Goal: Task Accomplishment & Management: Complete application form

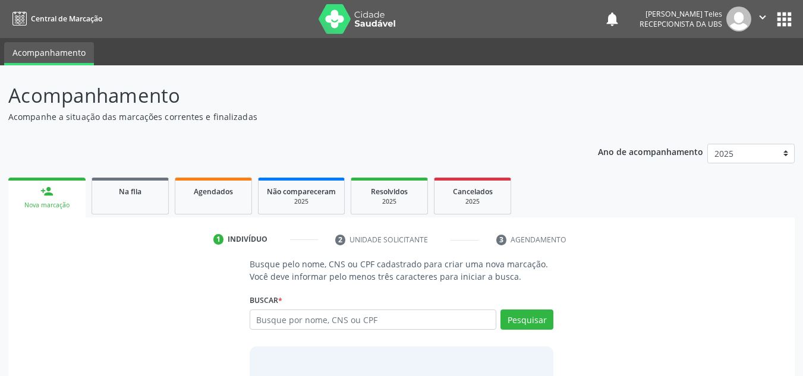
click at [318, 325] on input "text" at bounding box center [373, 320] width 247 height 20
type input "[PERSON_NAME]"
type input "jose da cruz"
type input "j"
click at [310, 312] on input "text" at bounding box center [373, 320] width 247 height 20
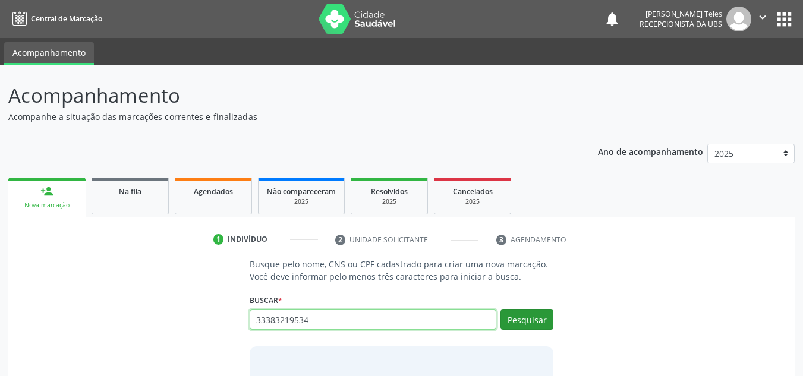
type input "33383219534"
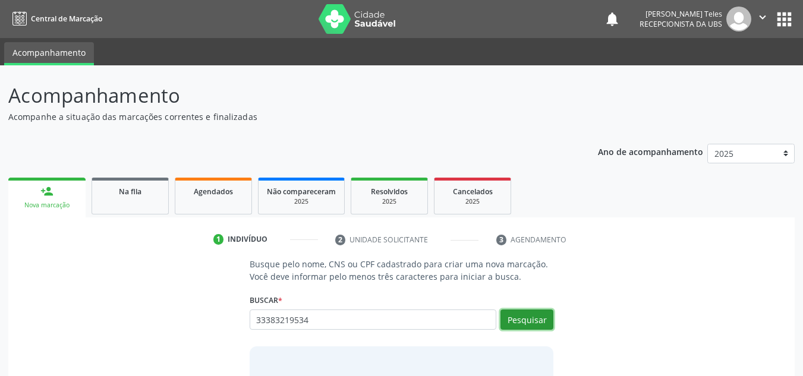
click at [522, 322] on button "Pesquisar" at bounding box center [526, 320] width 53 height 20
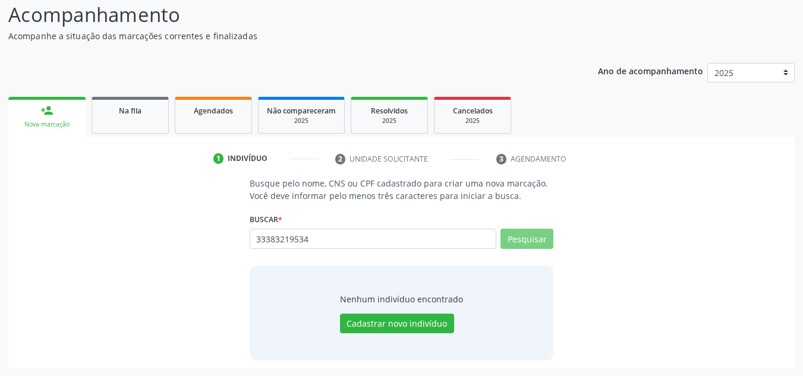
scroll to position [82, 0]
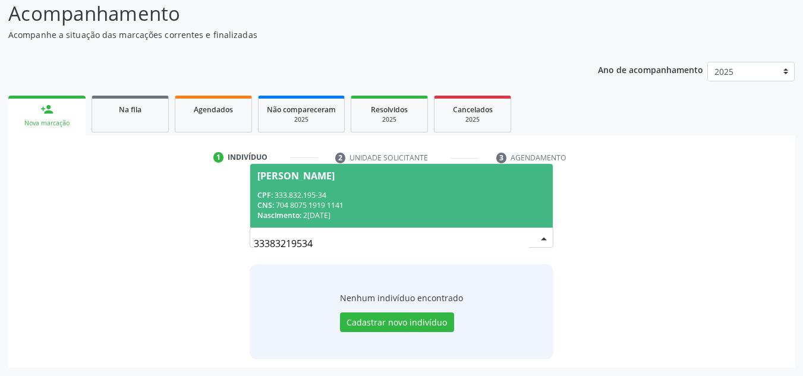
click at [334, 197] on div "CPF: 333.832.195-34" at bounding box center [401, 195] width 289 height 10
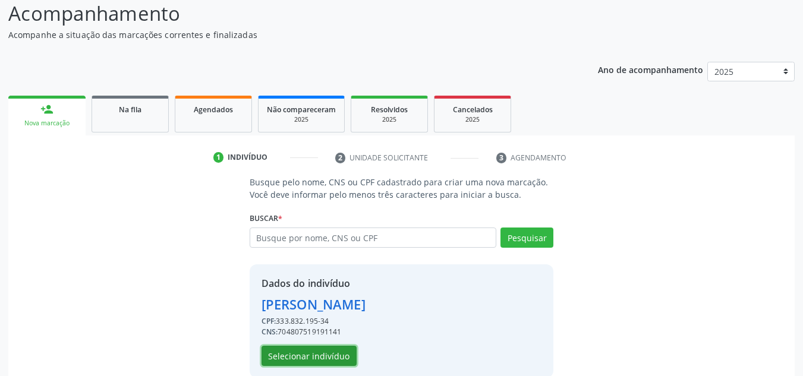
click at [304, 360] on button "Selecionar indivíduo" at bounding box center [308, 356] width 95 height 20
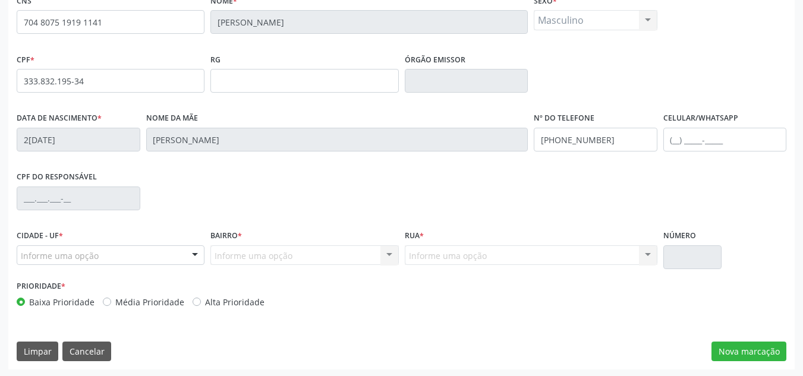
scroll to position [268, 0]
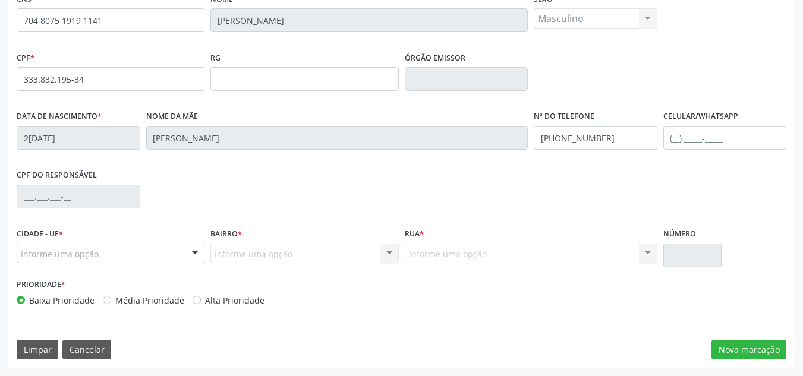
click at [205, 303] on label "Alta Prioridade" at bounding box center [234, 300] width 59 height 12
click at [192, 303] on input "Alta Prioridade" at bounding box center [196, 299] width 8 height 11
radio input "true"
click at [760, 353] on button "Nova marcação" at bounding box center [748, 350] width 75 height 20
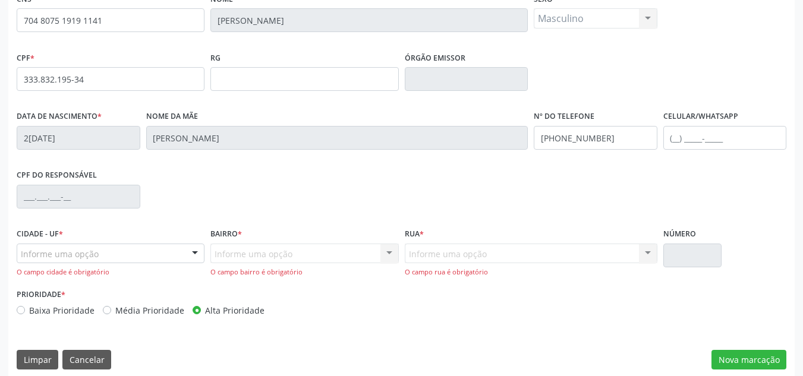
click at [90, 263] on div "Informe uma opção" at bounding box center [111, 254] width 188 height 20
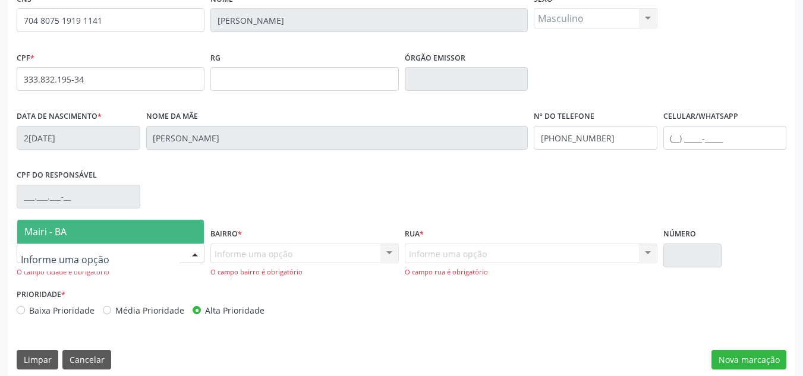
click at [96, 229] on span "Mairi - BA" at bounding box center [110, 232] width 187 height 24
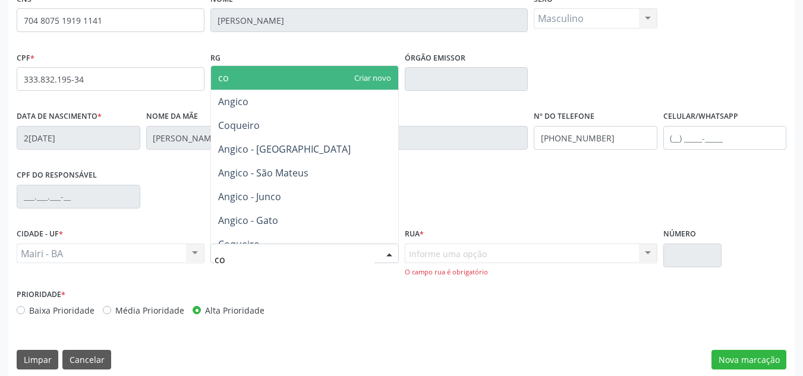
type input "coq"
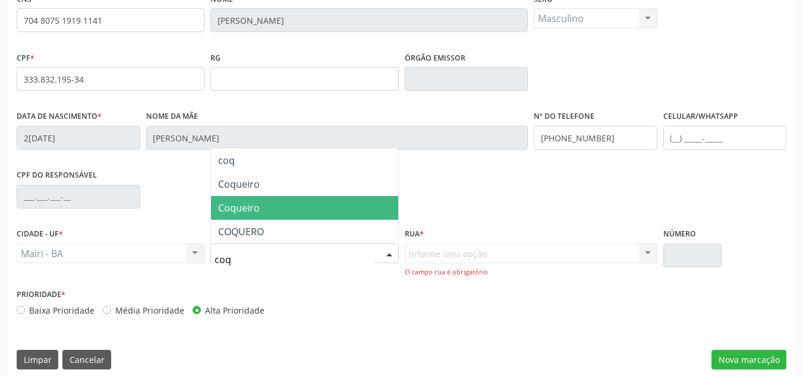
click at [266, 216] on span "Coqueiro" at bounding box center [304, 208] width 187 height 24
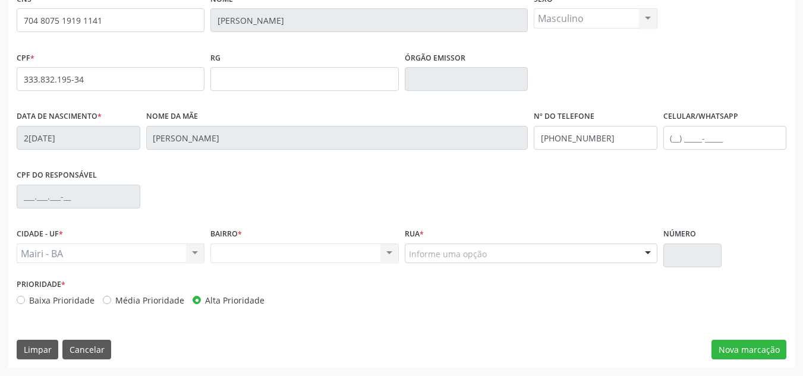
click at [280, 247] on div "Nenhum resultado encontrado para: " " Não há nenhuma opção para ser exibida." at bounding box center [304, 254] width 188 height 20
click at [292, 263] on div "Nenhum resultado encontrado para: " " Não há nenhuma opção para ser exibida." at bounding box center [304, 254] width 188 height 20
click at [227, 255] on div "Nenhum resultado encontrado para: " " Não há nenhuma opção para ser exibida." at bounding box center [304, 254] width 188 height 20
click at [298, 260] on div "Nenhum resultado encontrado para: " " Não há nenhuma opção para ser exibida." at bounding box center [304, 254] width 188 height 20
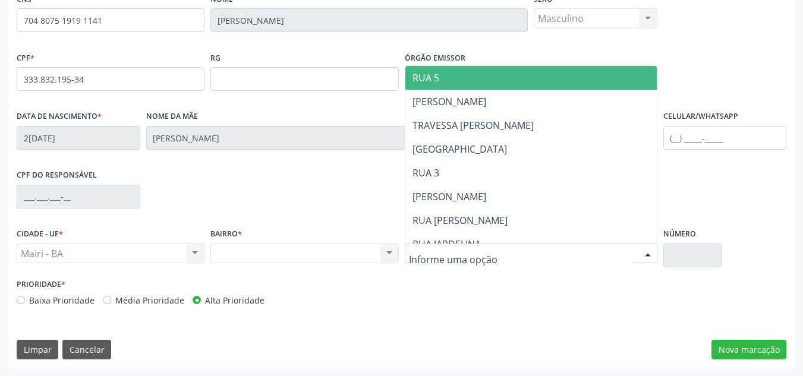
click at [323, 250] on div "Nenhum resultado encontrado para: " " Não há nenhuma opção para ser exibida." at bounding box center [304, 254] width 188 height 20
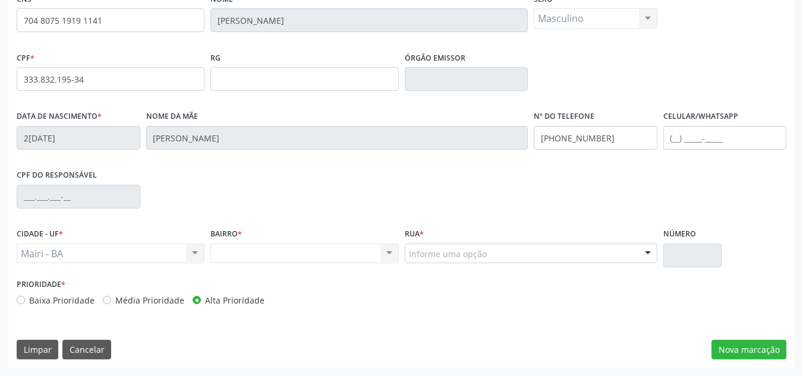
click at [226, 249] on div "Nenhum resultado encontrado para: " " Não há nenhuma opção para ser exibida." at bounding box center [304, 254] width 188 height 20
drag, startPoint x: 393, startPoint y: 250, endPoint x: 373, endPoint y: 255, distance: 20.5
click at [389, 250] on div "Nenhum resultado encontrado para: " " Não há nenhuma opção para ser exibida." at bounding box center [304, 254] width 188 height 20
click at [470, 262] on div "Informe uma opção" at bounding box center [531, 254] width 252 height 20
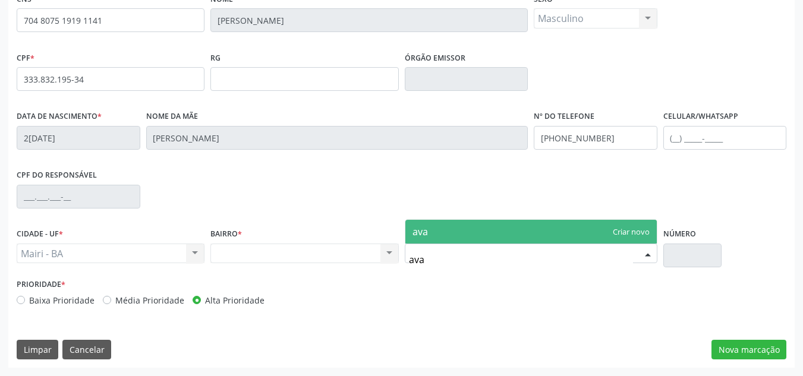
type input "av"
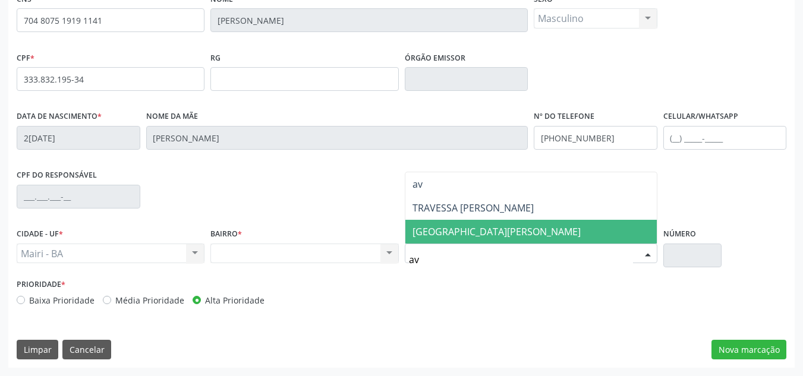
click at [475, 232] on span "Avenida Suzete Santos Araujo" at bounding box center [496, 231] width 168 height 13
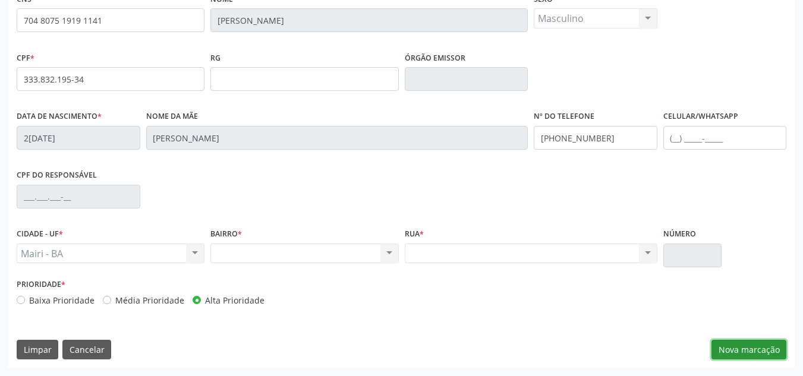
click at [752, 346] on button "Nova marcação" at bounding box center [748, 350] width 75 height 20
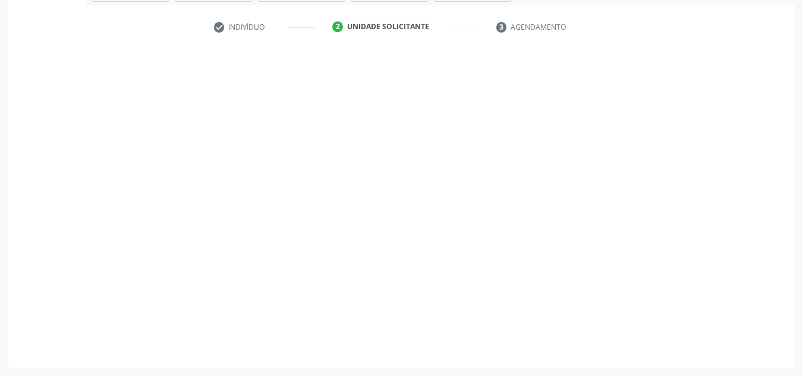
scroll to position [213, 0]
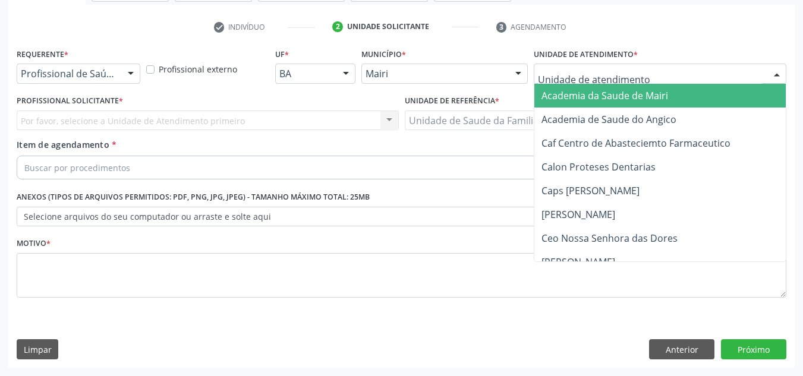
type input "j"
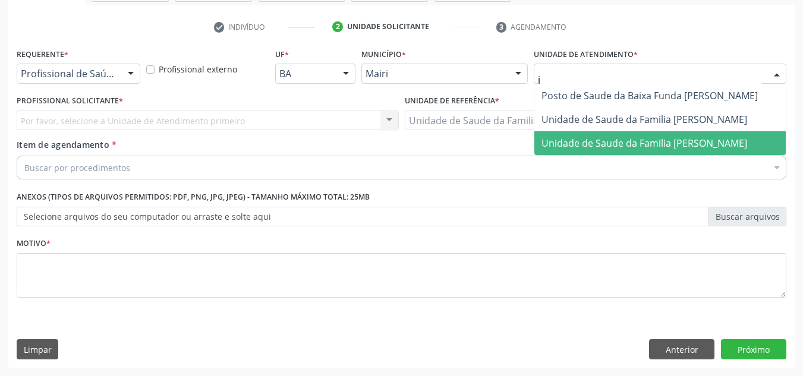
click at [624, 133] on span "Unidade de Saude da Familia [PERSON_NAME]" at bounding box center [659, 143] width 251 height 24
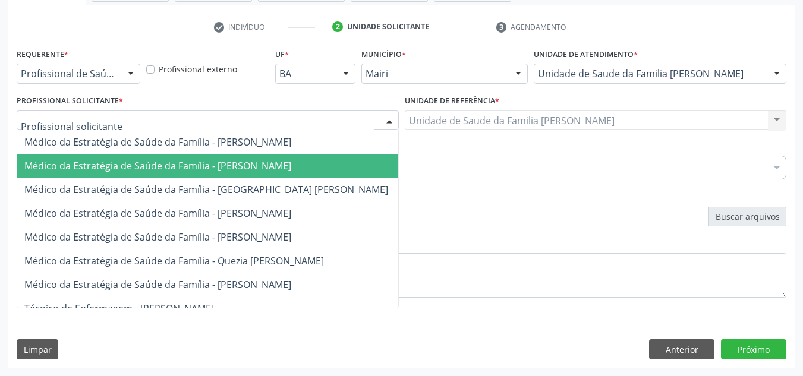
click at [102, 160] on span "Médico da Estratégia de Saúde da Família - [PERSON_NAME]" at bounding box center [157, 165] width 267 height 13
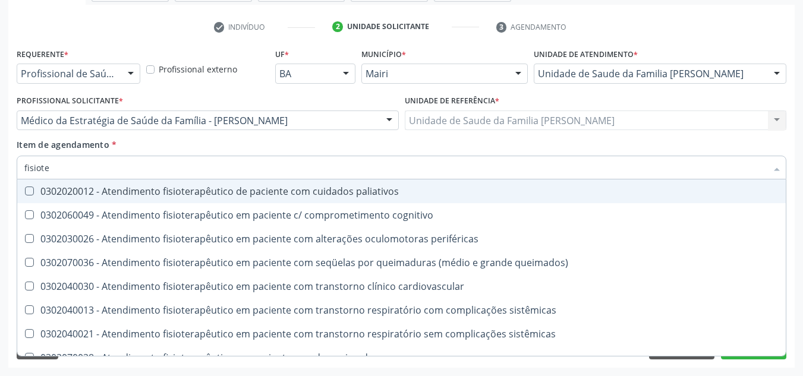
type input "fisioter"
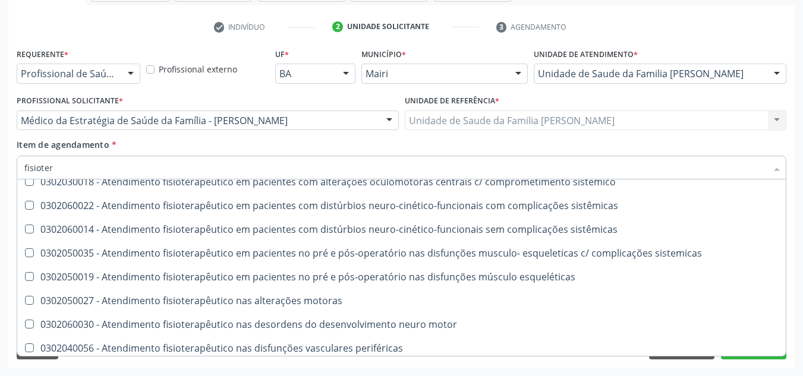
scroll to position [394, 0]
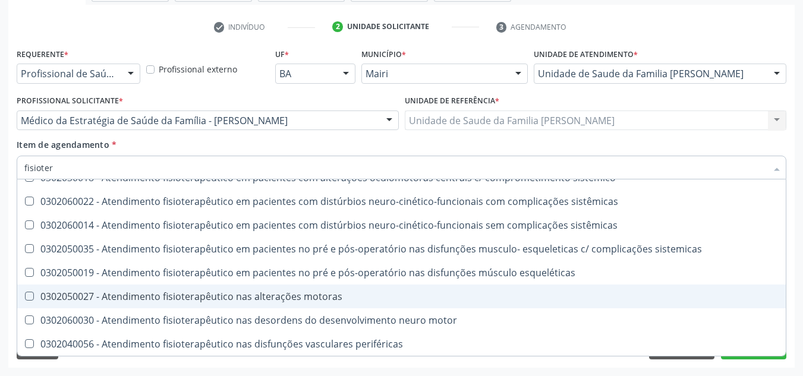
click at [157, 298] on div "0302050027 - Atendimento fisioterapêutico nas alterações motoras" at bounding box center [401, 297] width 754 height 10
checkbox motoras "true"
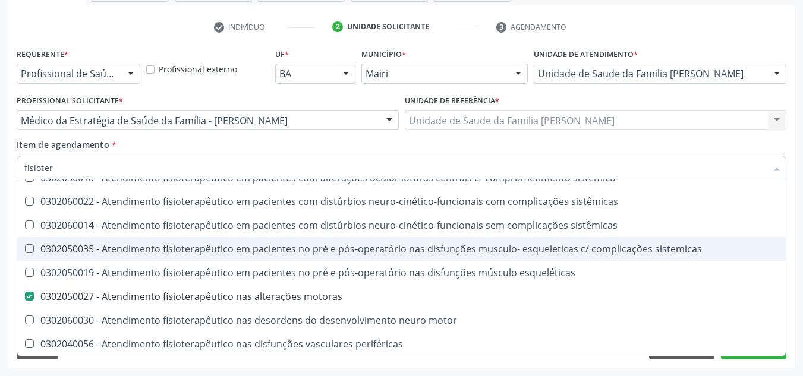
click at [795, 258] on div "Acompanhamento Acompanhe a situação das marcações correntes e finalizadas Relat…" at bounding box center [401, 114] width 803 height 523
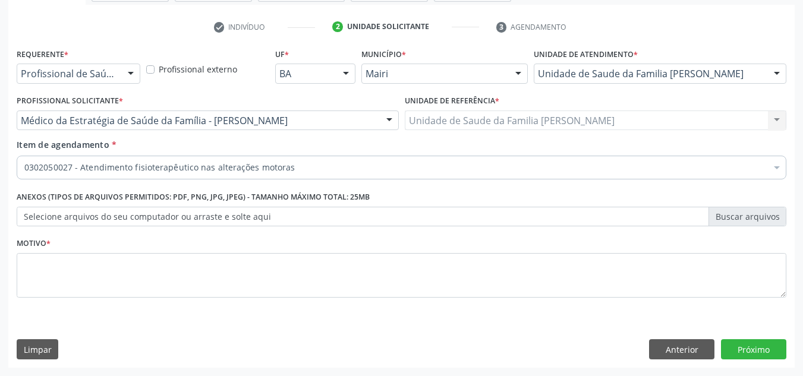
scroll to position [0, 0]
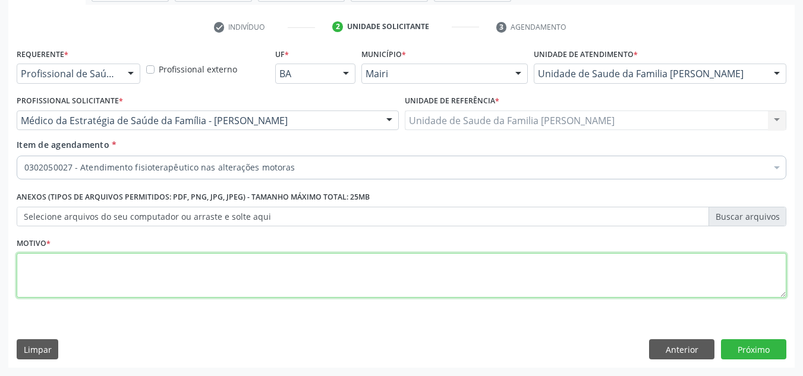
click at [172, 267] on textarea at bounding box center [401, 275] width 769 height 45
type textarea "avaliacao"
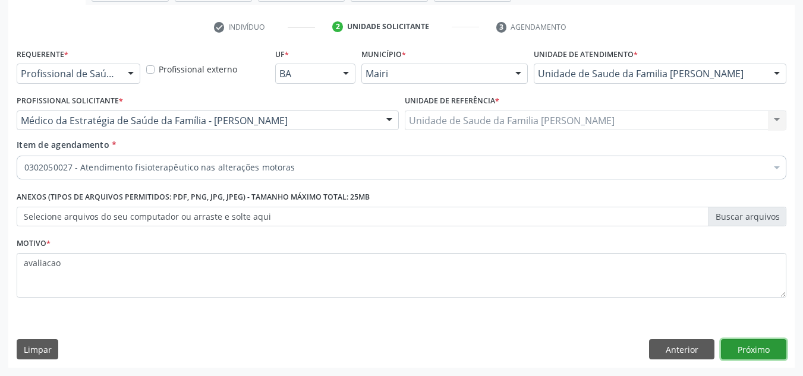
click at [730, 348] on button "Próximo" at bounding box center [753, 349] width 65 height 20
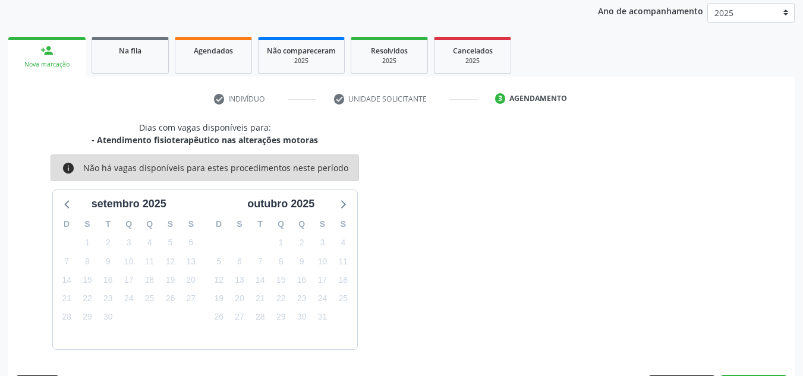
scroll to position [176, 0]
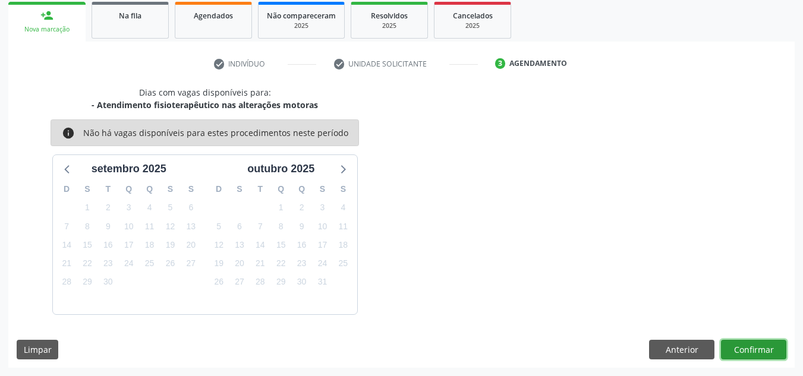
click at [737, 345] on button "Confirmar" at bounding box center [753, 350] width 65 height 20
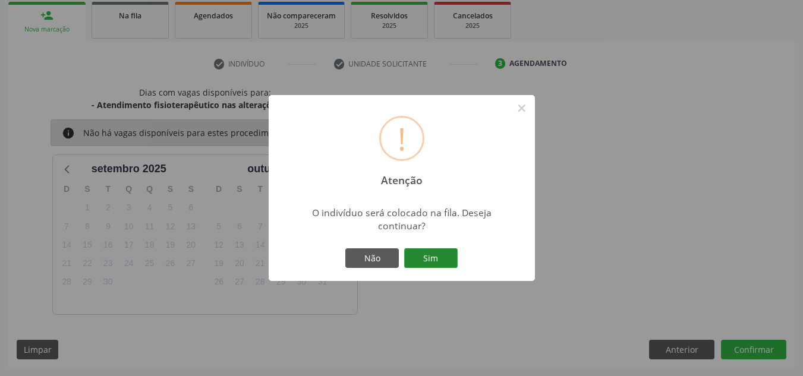
click at [434, 267] on button "Sim" at bounding box center [430, 258] width 53 height 20
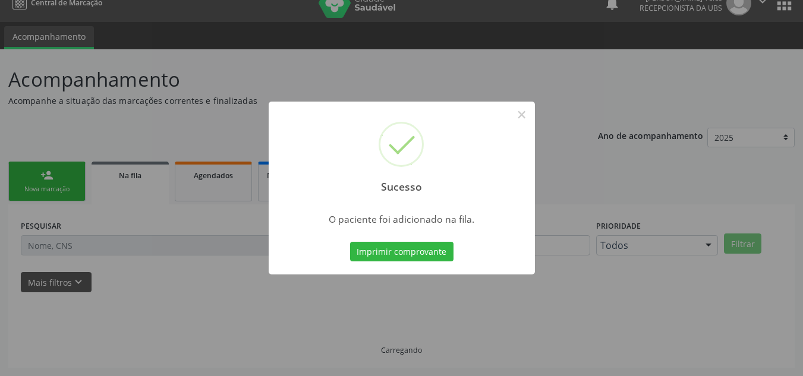
scroll to position [16, 0]
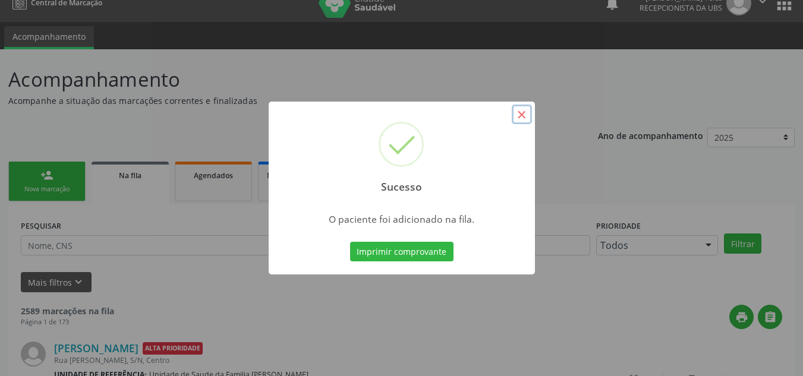
click at [526, 114] on button "×" at bounding box center [521, 115] width 20 height 20
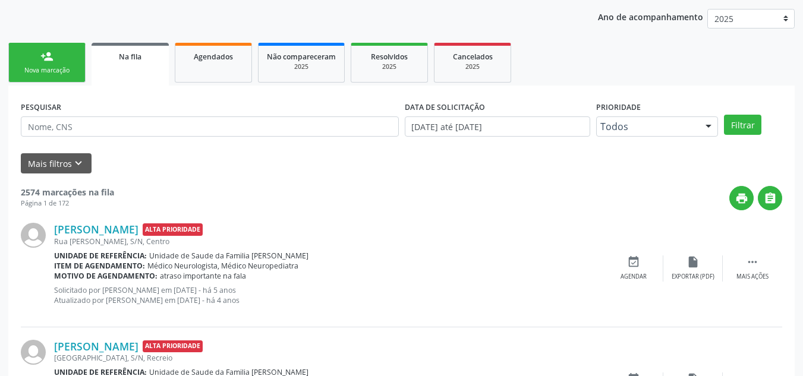
click at [63, 64] on link "person_add Nova marcação" at bounding box center [46, 63] width 77 height 40
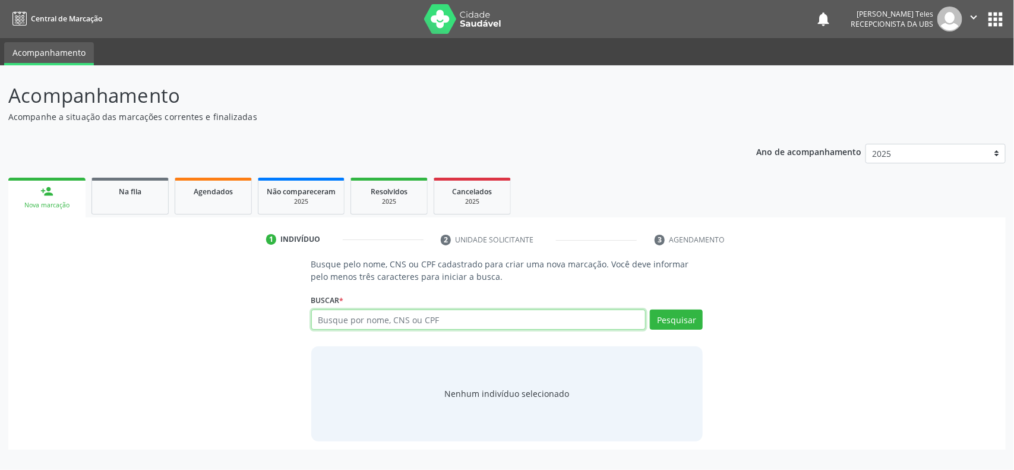
click at [377, 321] on input "text" at bounding box center [478, 320] width 335 height 20
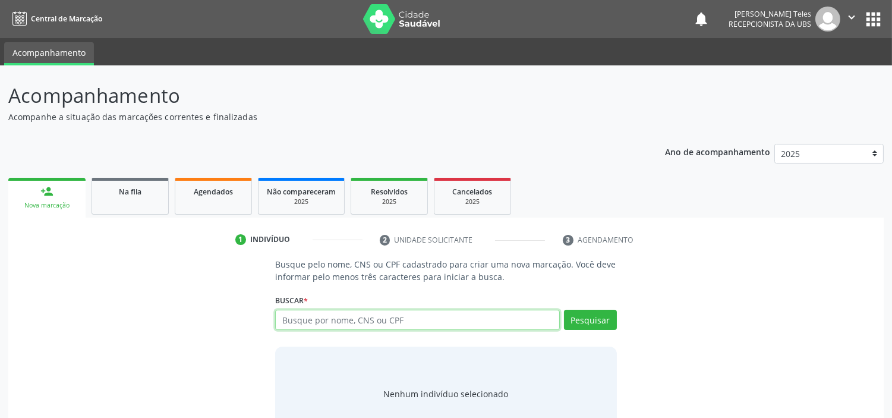
click at [310, 322] on input "text" at bounding box center [417, 320] width 284 height 20
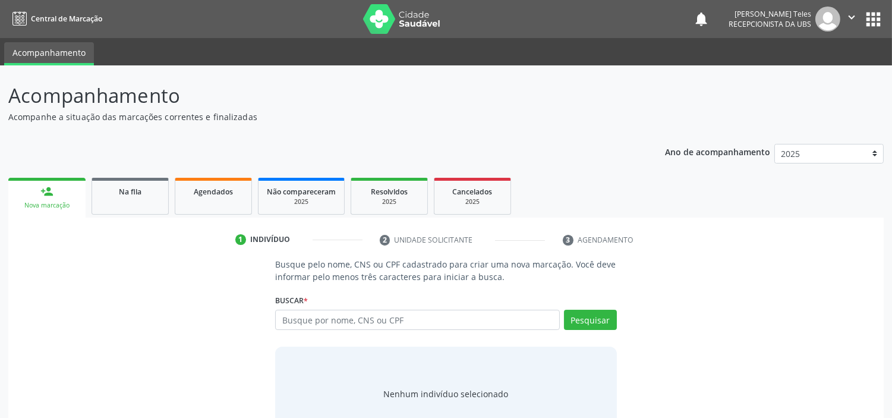
click at [313, 323] on input "text" at bounding box center [417, 320] width 284 height 20
click at [364, 317] on input "text" at bounding box center [417, 320] width 284 height 20
click at [364, 318] on input "text" at bounding box center [417, 320] width 284 height 20
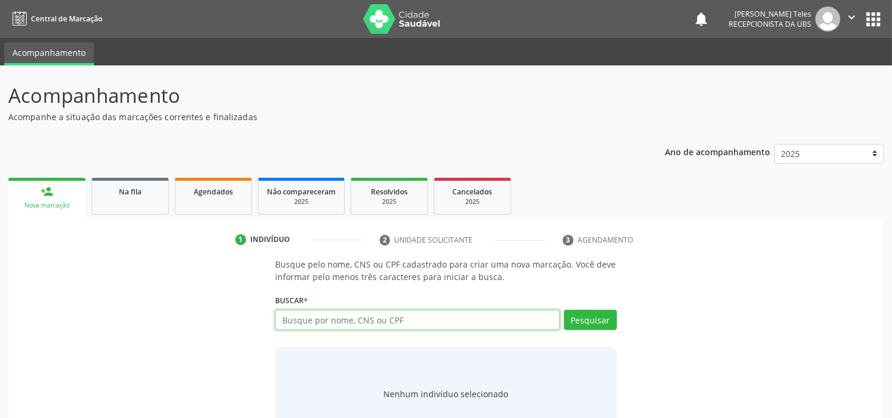
click at [337, 317] on input "text" at bounding box center [417, 320] width 284 height 20
click at [315, 318] on input "text" at bounding box center [417, 320] width 284 height 20
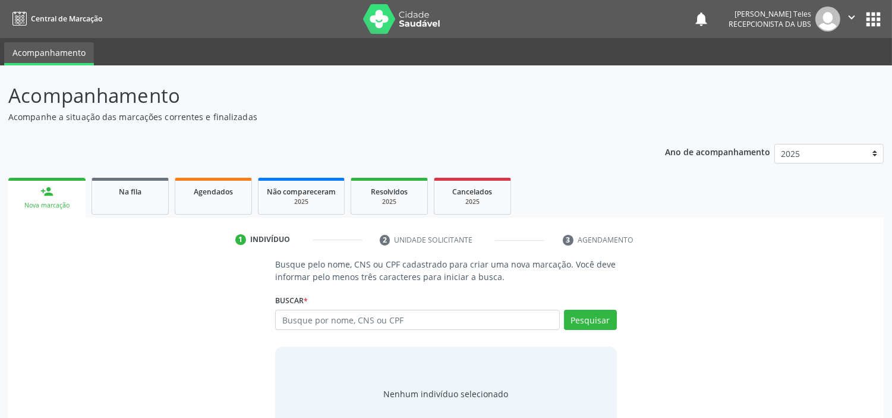
click at [831, 65] on div "Acompanhamento Acompanhe a situação das marcações correntes e finalizadas Relat…" at bounding box center [446, 261] width 892 height 393
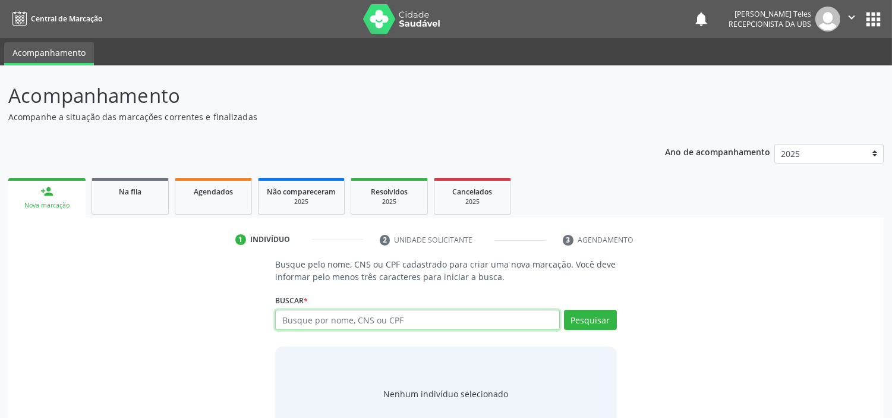
click at [461, 315] on input "text" at bounding box center [417, 320] width 284 height 20
click at [850, 16] on icon "" at bounding box center [851, 17] width 13 height 13
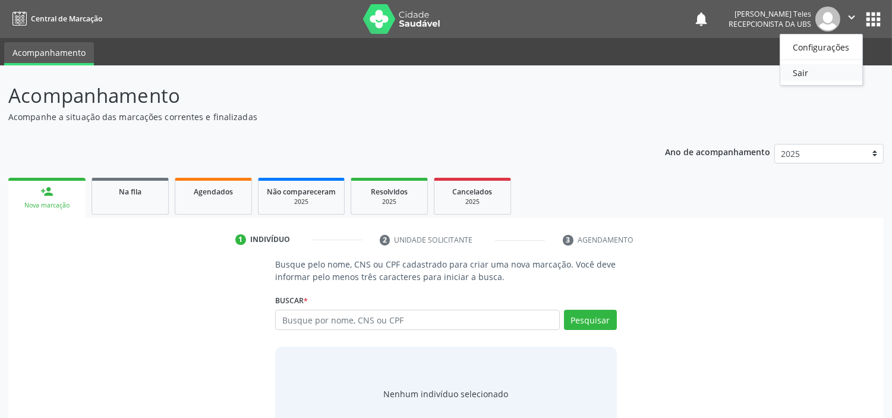
click at [797, 67] on link "Sair" at bounding box center [821, 72] width 82 height 17
click at [306, 315] on input "text" at bounding box center [417, 320] width 284 height 20
click at [316, 321] on input "text" at bounding box center [417, 320] width 284 height 20
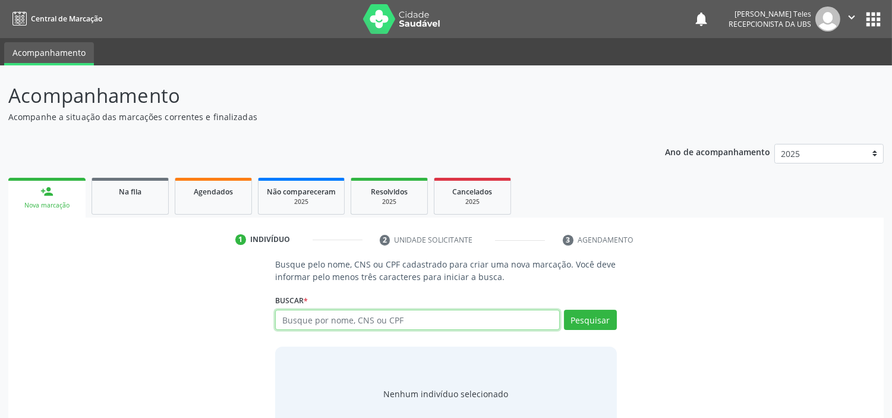
click at [323, 323] on input "text" at bounding box center [417, 320] width 284 height 20
type input "[PERSON_NAME]"
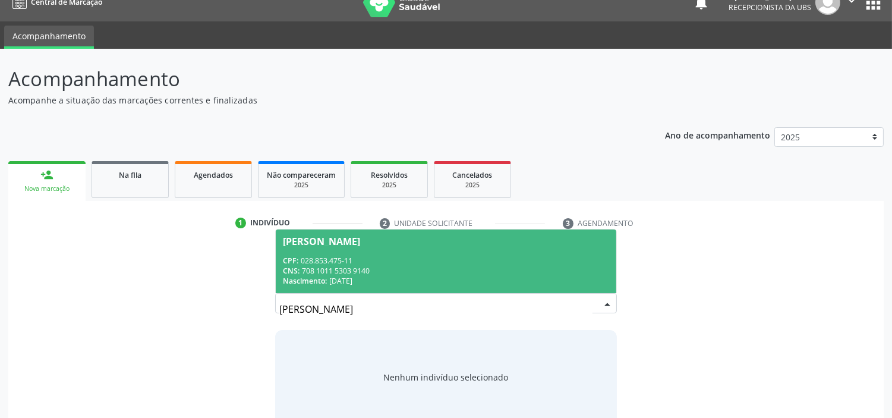
scroll to position [39, 0]
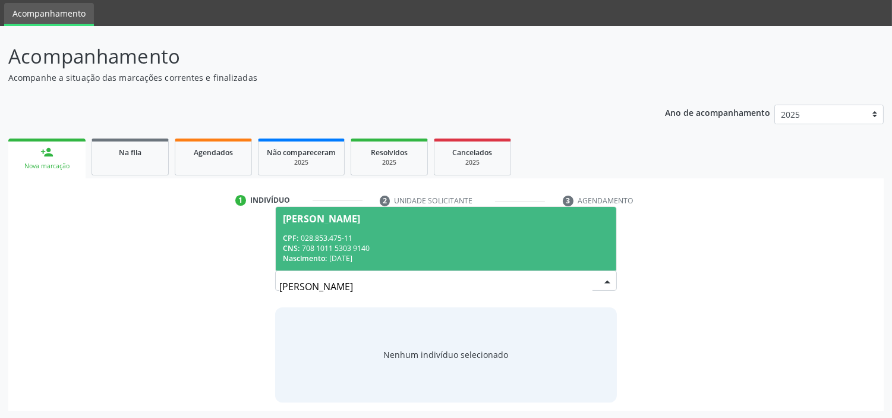
click at [478, 223] on span "[PERSON_NAME] CPF: 028.853.475-11 CNS: 708 1011 5303 9140 Nascimento: 1[DATE]" at bounding box center [446, 239] width 340 height 64
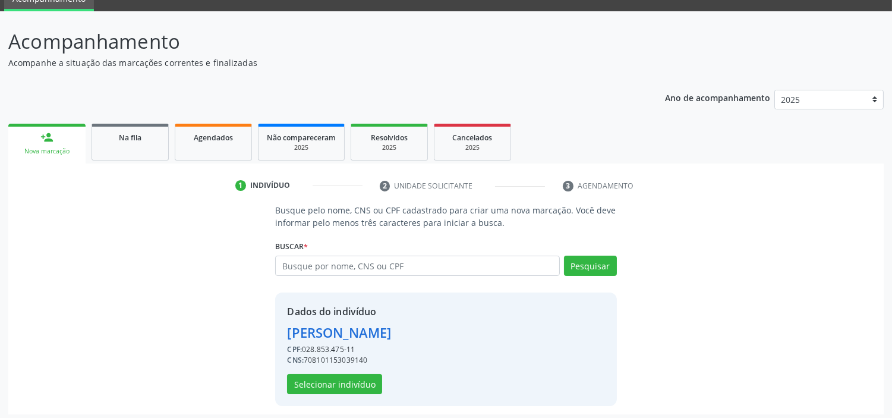
scroll to position [58, 0]
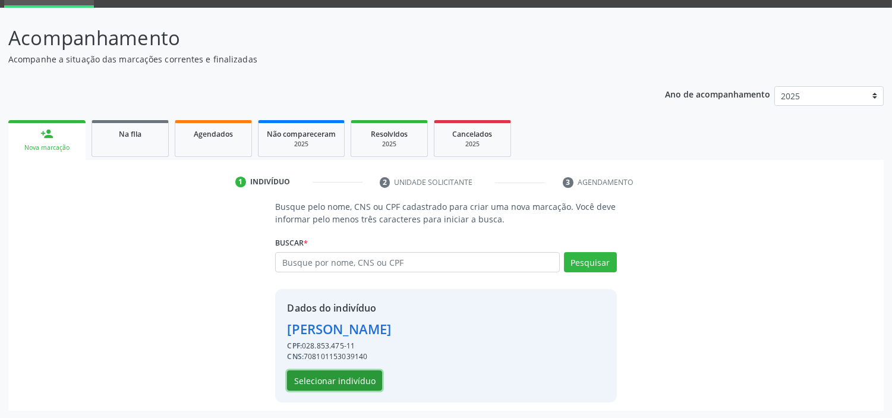
click at [354, 371] on button "Selecionar indivíduo" at bounding box center [334, 380] width 95 height 20
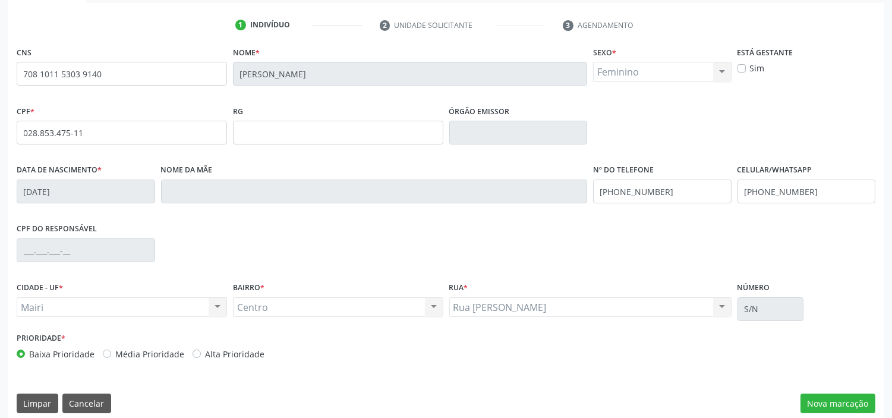
scroll to position [226, 0]
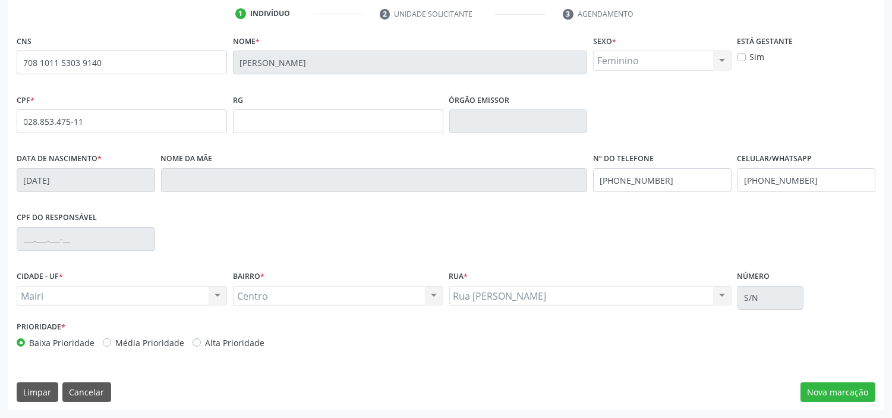
click at [115, 342] on label "Média Prioridade" at bounding box center [149, 342] width 69 height 12
click at [107, 342] on input "Média Prioridade" at bounding box center [107, 341] width 8 height 11
radio input "true"
click at [828, 385] on button "Nova marcação" at bounding box center [837, 392] width 75 height 20
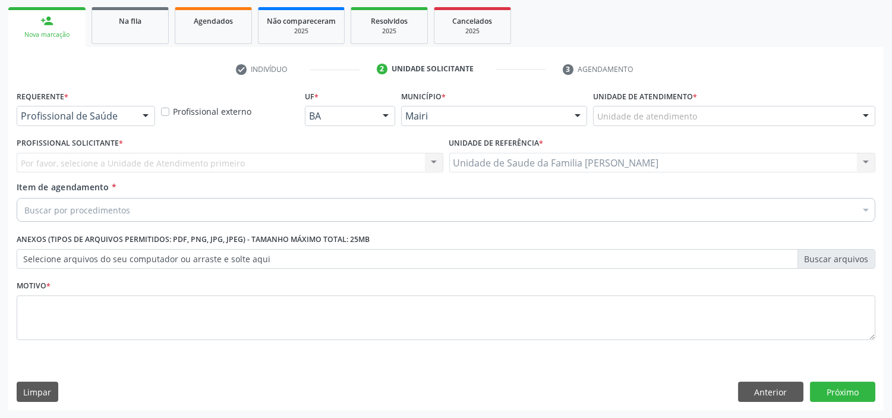
click at [202, 160] on div "Por favor, selecione a Unidade de Atendimento primeiro Nenhum resultado encontr…" at bounding box center [230, 163] width 427 height 20
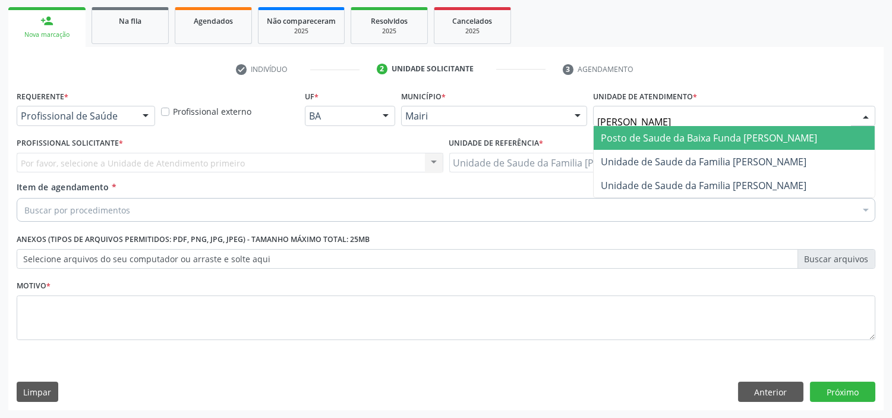
type input "[PERSON_NAME]"
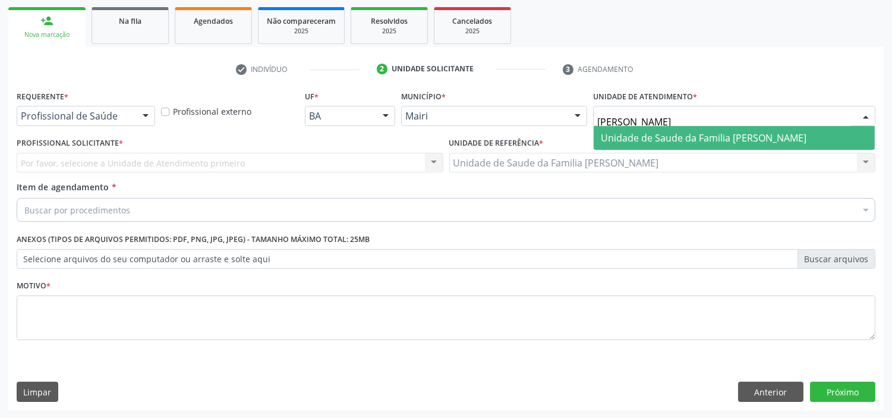
click at [652, 133] on span "Unidade de Saude da Familia [PERSON_NAME]" at bounding box center [704, 137] width 206 height 13
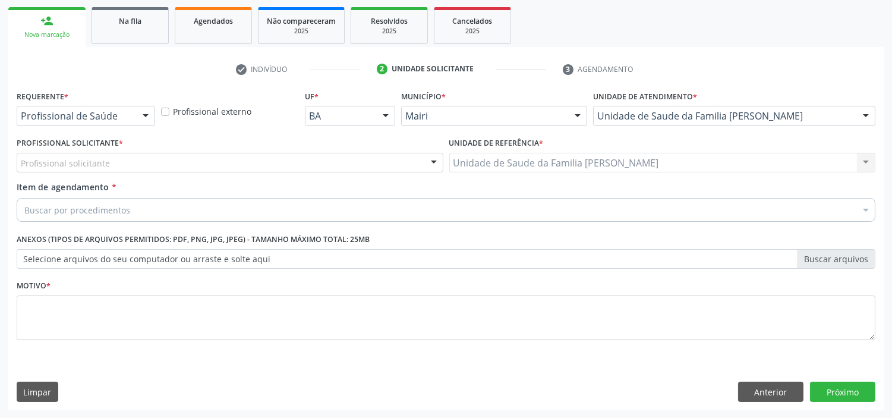
click at [381, 164] on div "Profissional solicitante" at bounding box center [230, 163] width 427 height 20
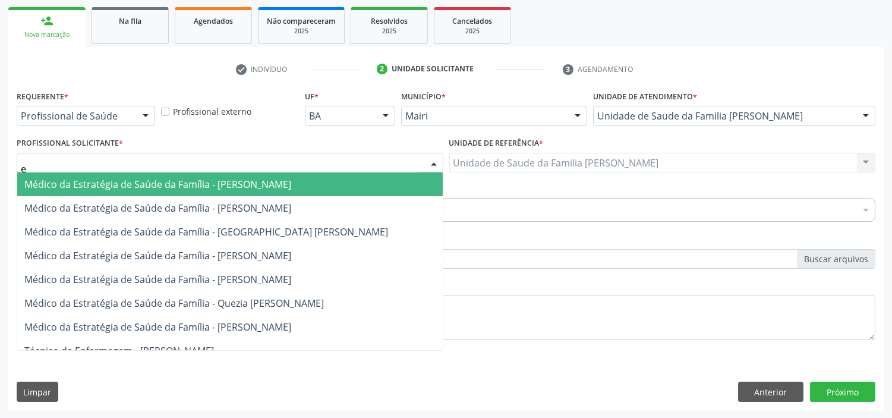
type input "es"
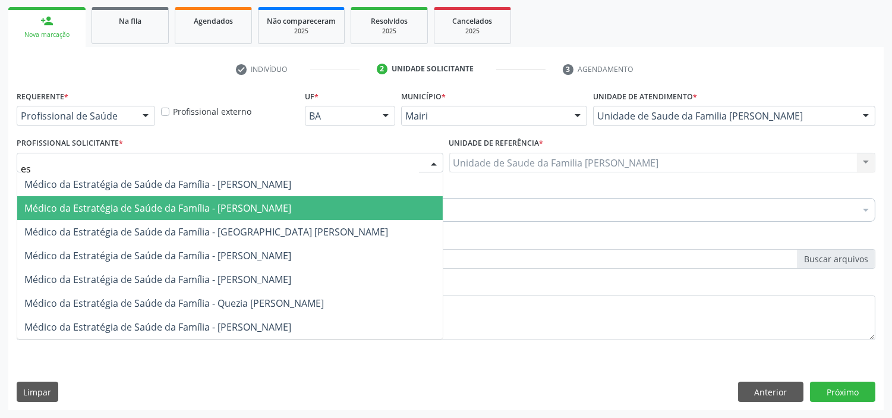
click at [285, 205] on span "Médico da Estratégia de Saúde da Família - [PERSON_NAME]" at bounding box center [157, 207] width 267 height 13
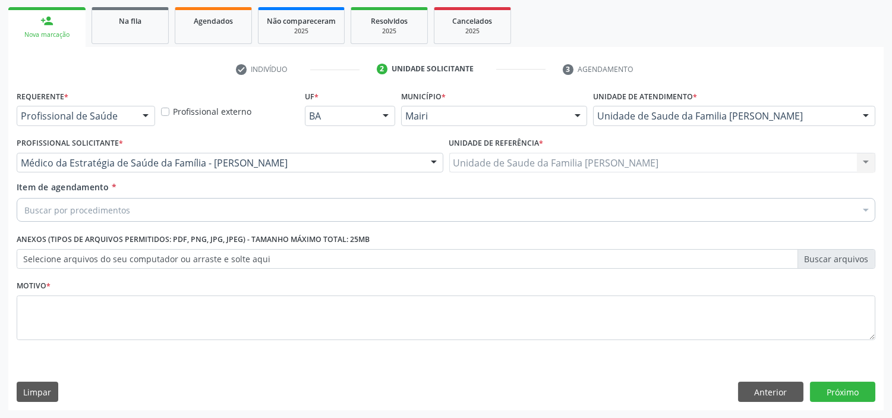
click at [217, 207] on div "Buscar por procedimentos" at bounding box center [446, 210] width 858 height 24
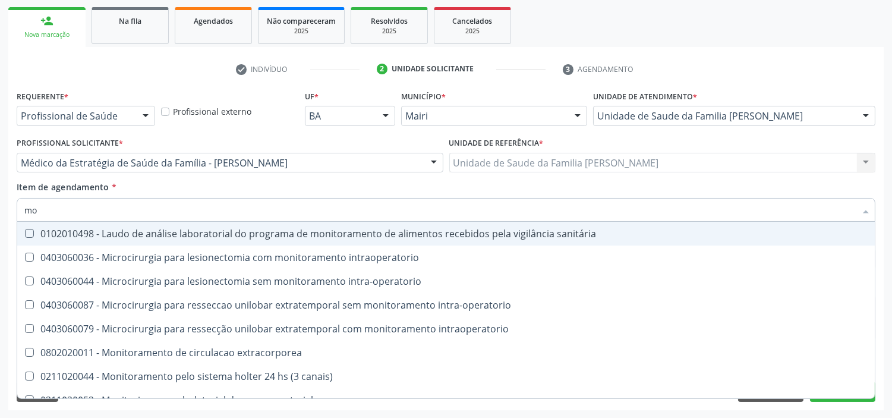
type input "m"
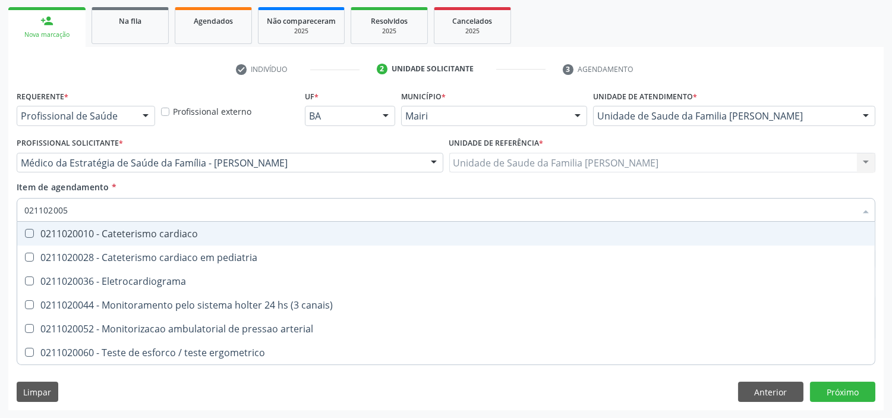
type input "0211020052"
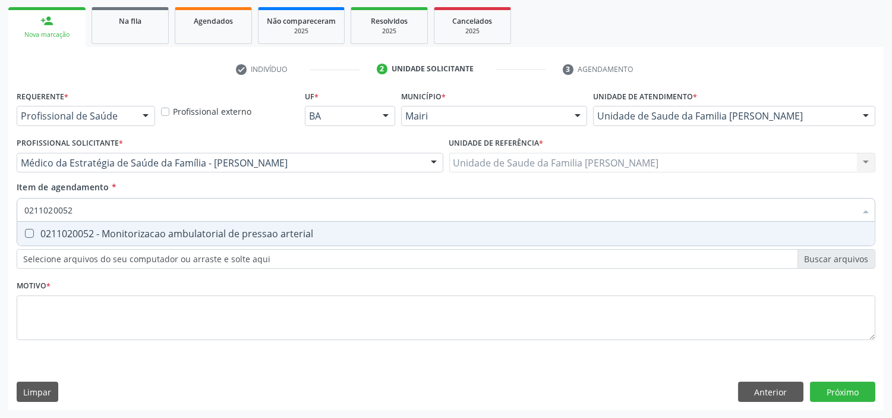
click at [31, 232] on arterial at bounding box center [29, 233] width 9 height 9
click at [25, 232] on arterial "checkbox" at bounding box center [21, 233] width 8 height 8
checkbox arterial "true"
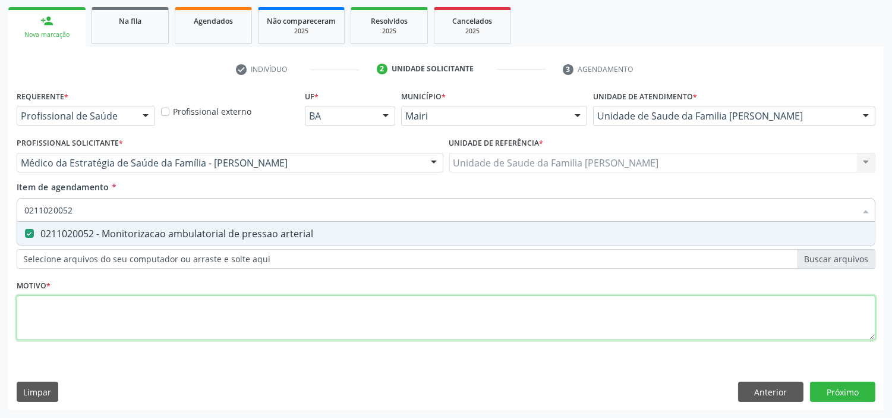
click at [84, 327] on div "Requerente * Profissional de Saúde Profissional de Saúde Paciente Nenhum result…" at bounding box center [446, 221] width 858 height 269
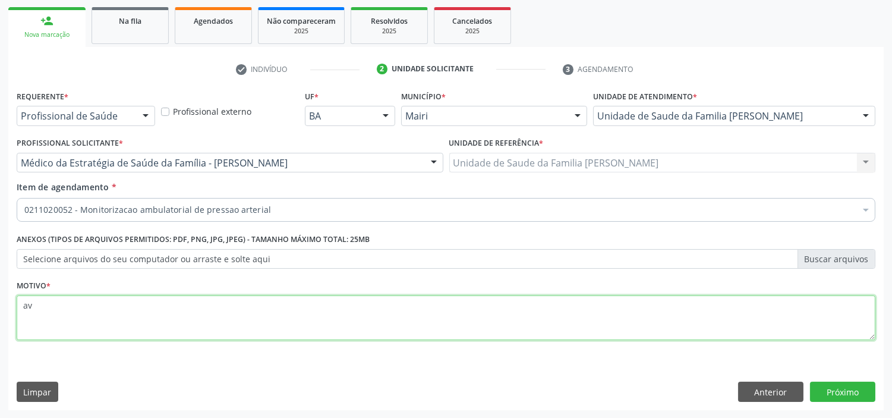
type textarea "a"
type textarea "AVALIAÇÃO."
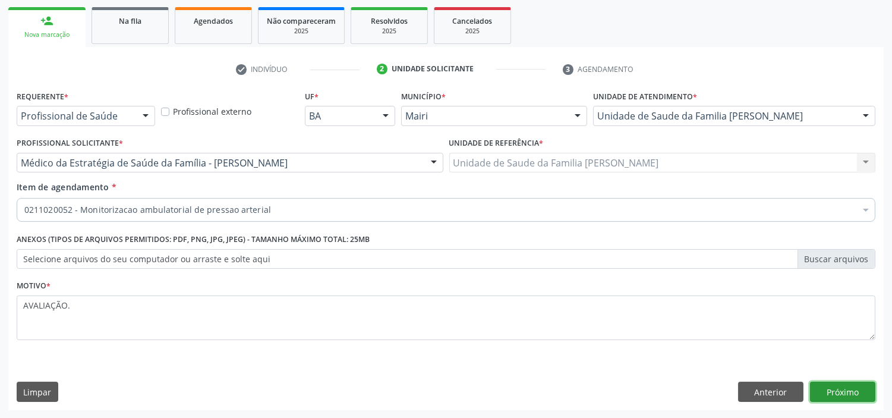
click at [826, 386] on button "Próximo" at bounding box center [842, 391] width 65 height 20
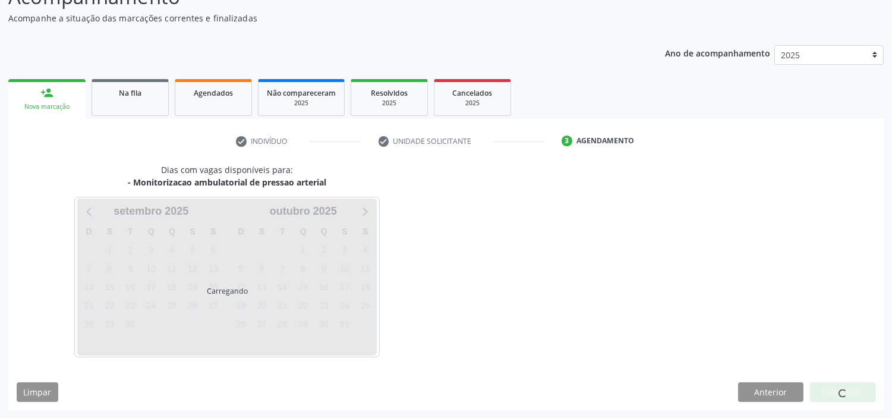
scroll to position [134, 0]
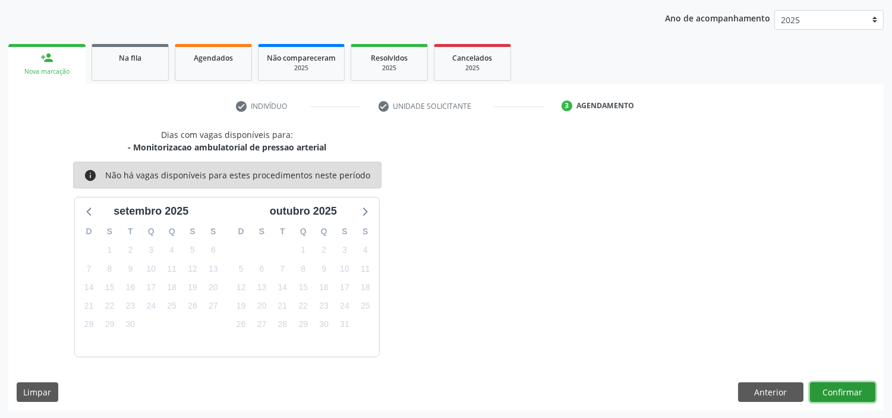
click at [823, 393] on button "Confirmar" at bounding box center [842, 392] width 65 height 20
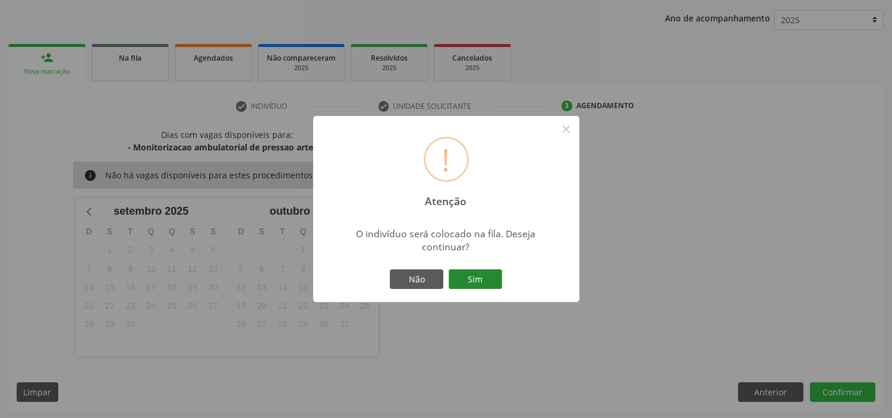
click at [482, 280] on button "Sim" at bounding box center [475, 279] width 53 height 20
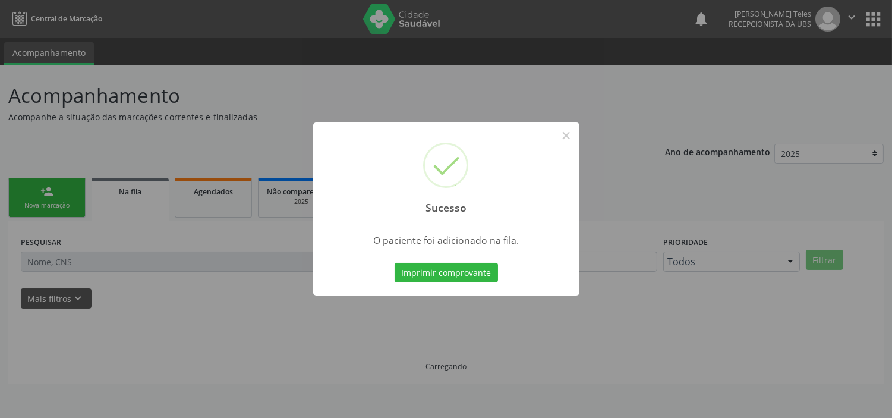
scroll to position [0, 0]
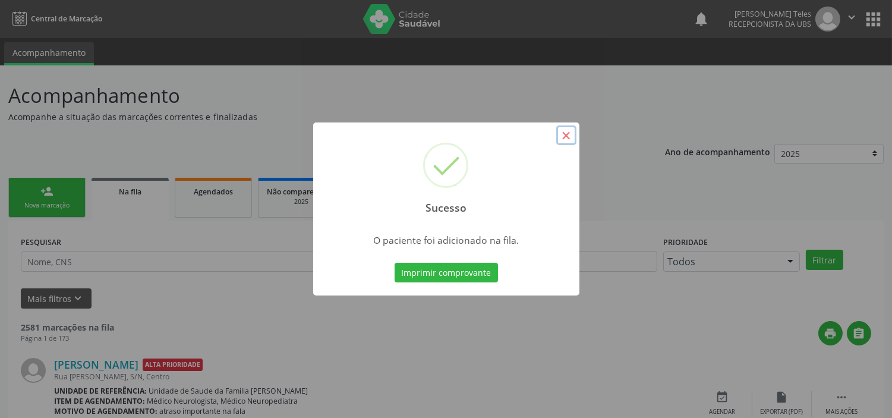
click at [563, 133] on button "×" at bounding box center [566, 135] width 20 height 20
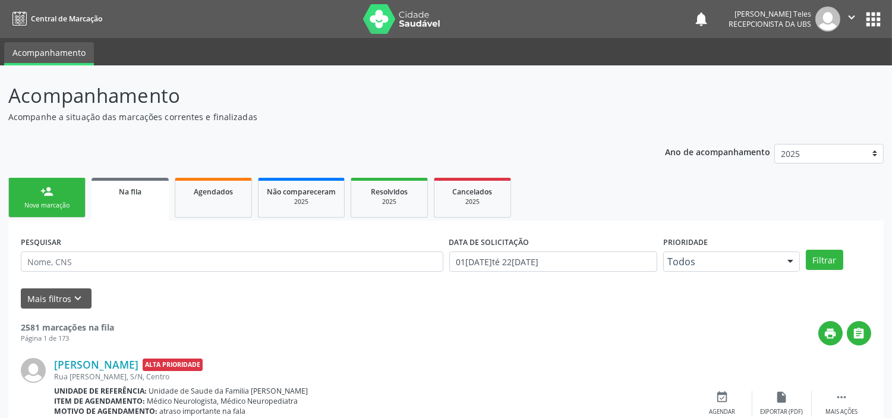
click at [39, 209] on div "Nova marcação" at bounding box center [46, 205] width 59 height 9
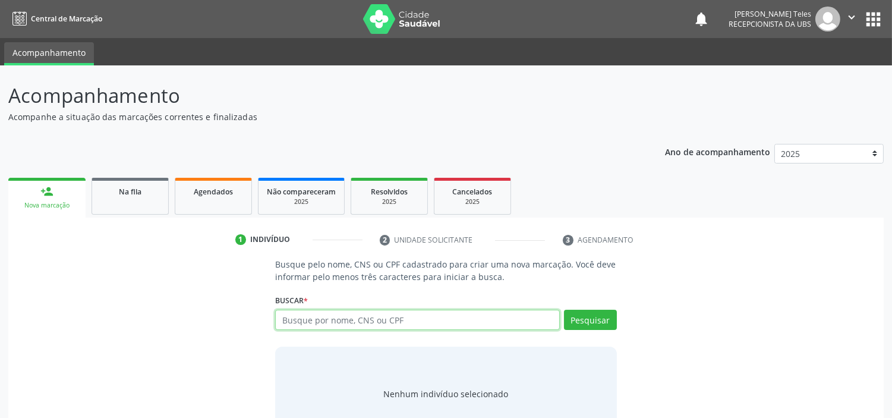
click at [294, 328] on input "text" at bounding box center [417, 320] width 284 height 20
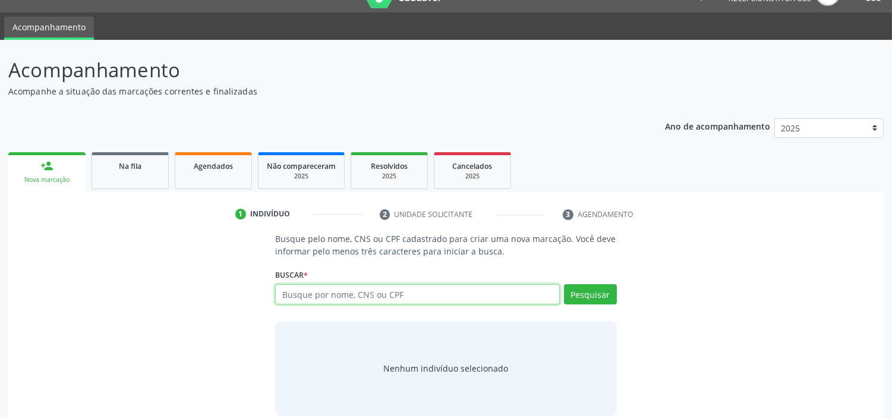
scroll to position [39, 0]
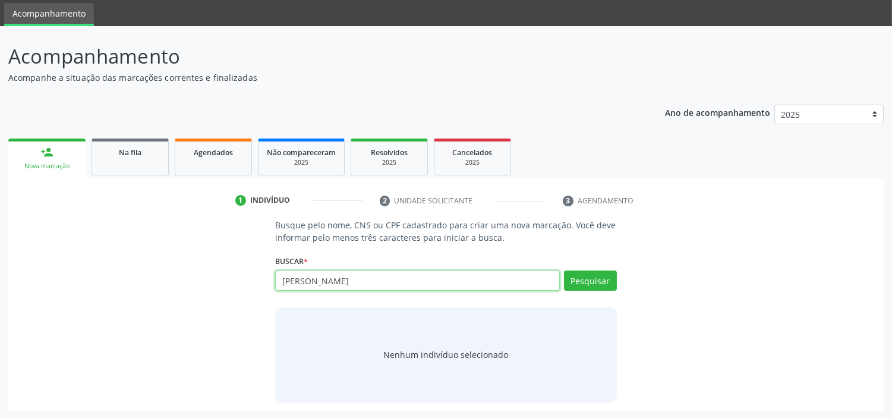
click at [306, 272] on input "[PERSON_NAME]" at bounding box center [417, 280] width 284 height 20
click at [391, 282] on input "[PERSON_NAME]" at bounding box center [417, 280] width 284 height 20
type input "[PERSON_NAME]"
click at [566, 282] on button "Pesquisar" at bounding box center [590, 280] width 53 height 20
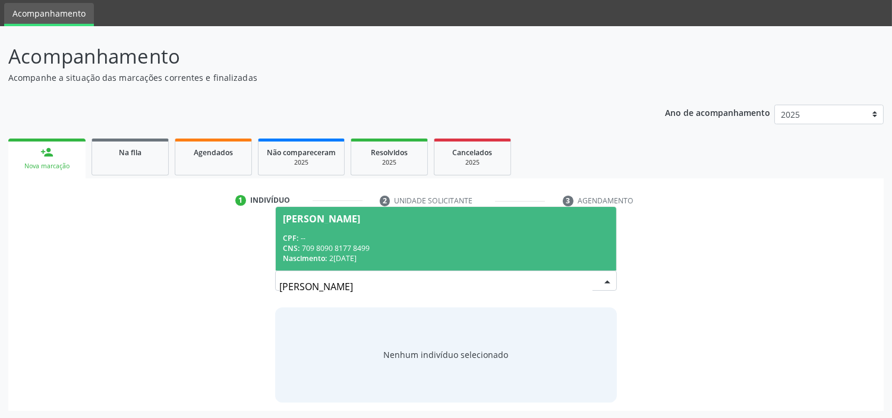
click at [527, 229] on span "[PERSON_NAME] CPF: -- CNS: 709 8090 8177 8499 Nascimento: 2[DATE]" at bounding box center [446, 239] width 340 height 64
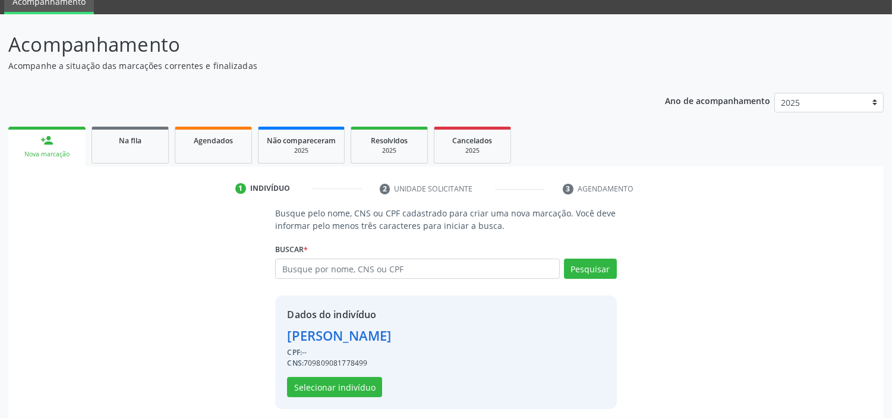
scroll to position [58, 0]
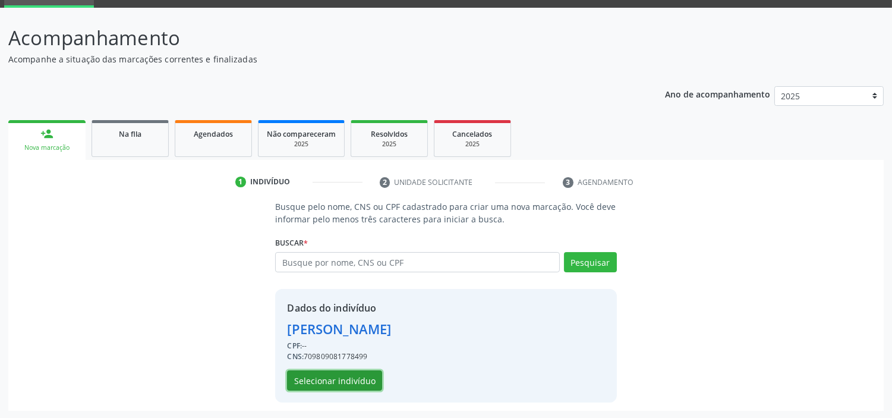
click at [329, 381] on button "Selecionar indivíduo" at bounding box center [334, 380] width 95 height 20
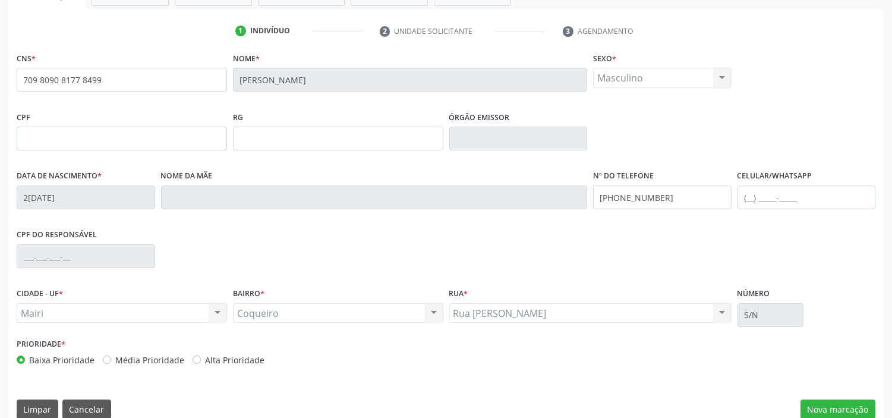
scroll to position [226, 0]
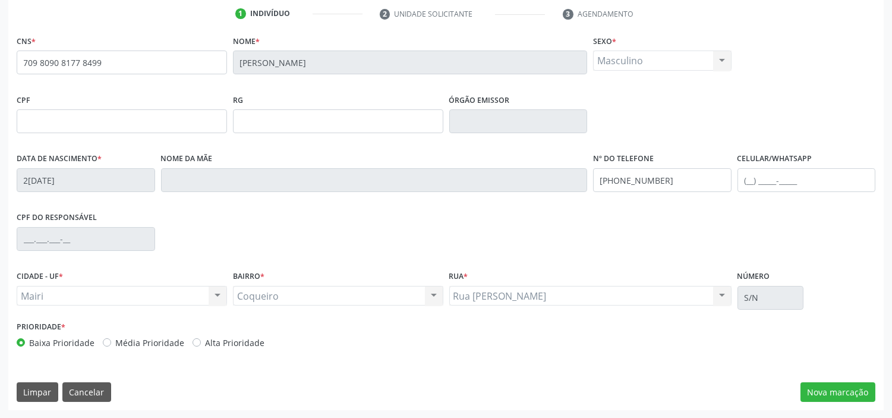
click at [115, 342] on label "Média Prioridade" at bounding box center [149, 342] width 69 height 12
click at [103, 342] on input "Média Prioridade" at bounding box center [107, 341] width 8 height 11
radio input "true"
click at [230, 373] on div "CNS * 709 8090 8177 8499 Nome * [PERSON_NAME] Junior Sexo * Masculino Masculino…" at bounding box center [445, 221] width 875 height 378
click at [819, 390] on button "Nova marcação" at bounding box center [837, 392] width 75 height 20
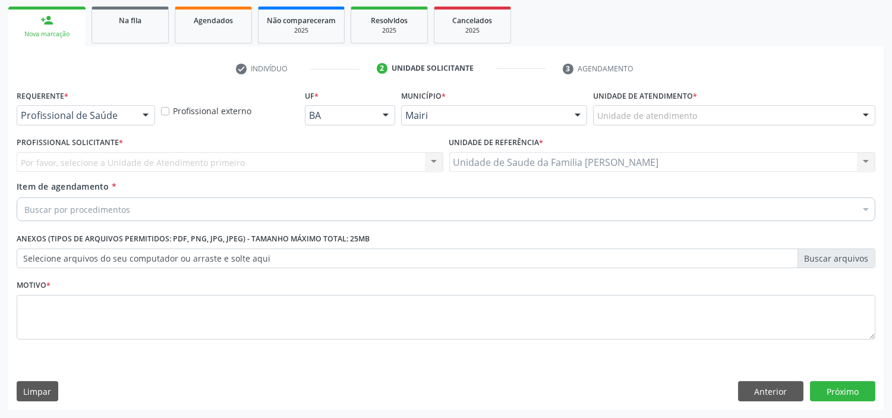
scroll to position [170, 0]
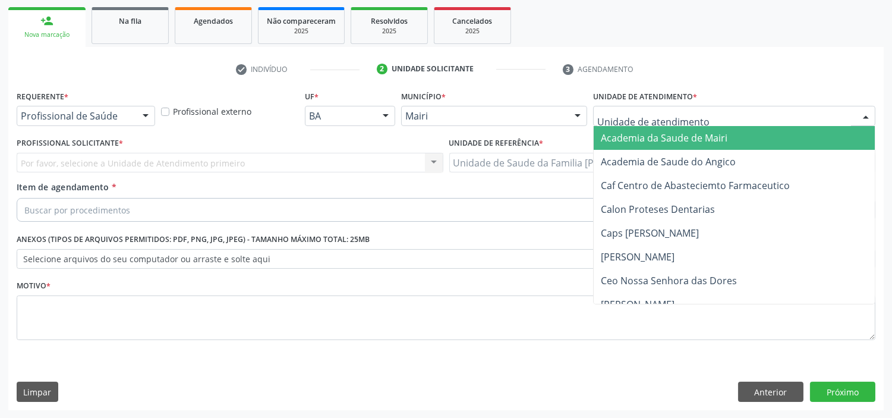
click at [715, 106] on div at bounding box center [734, 116] width 282 height 20
click at [714, 110] on input "text" at bounding box center [724, 122] width 254 height 24
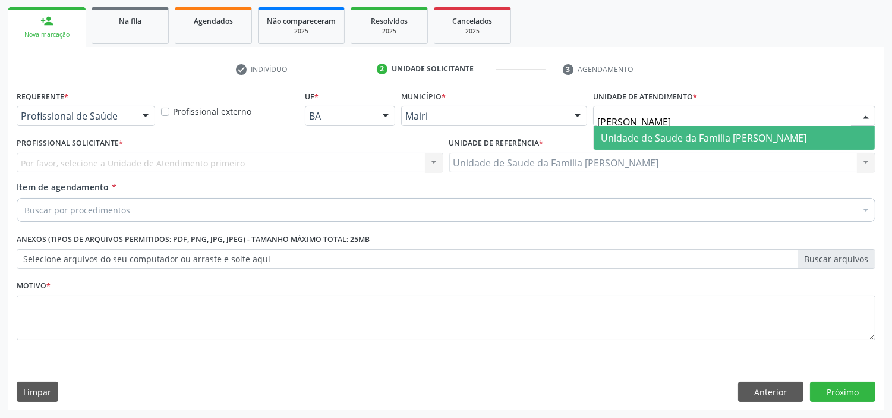
type input "[PERSON_NAME]"
click at [709, 140] on span "Unidade de Saude da Familia [PERSON_NAME]" at bounding box center [704, 137] width 206 height 13
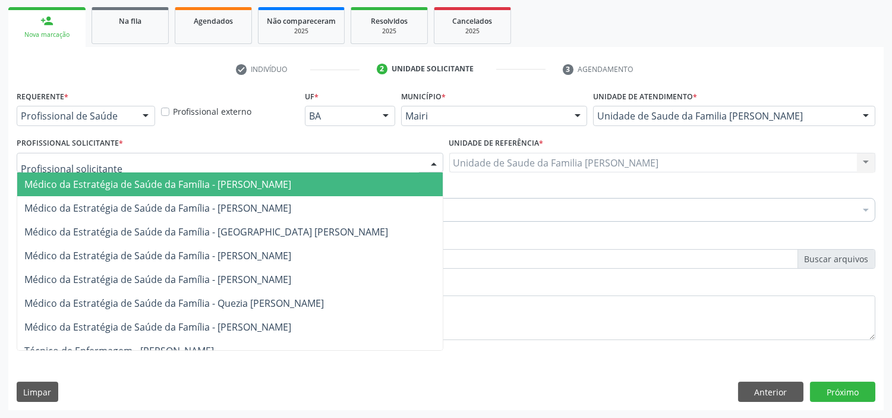
click at [399, 161] on div at bounding box center [230, 163] width 427 height 20
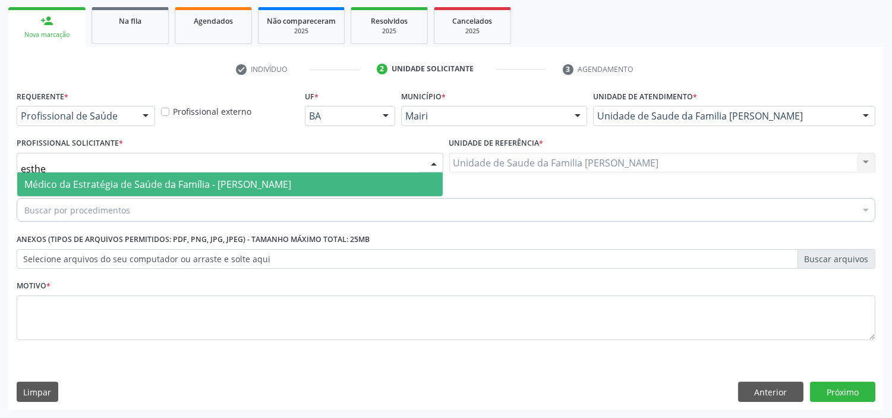
type input "[PERSON_NAME]"
click at [269, 188] on span "Médico da Estratégia de Saúde da Família - [PERSON_NAME]" at bounding box center [157, 184] width 267 height 13
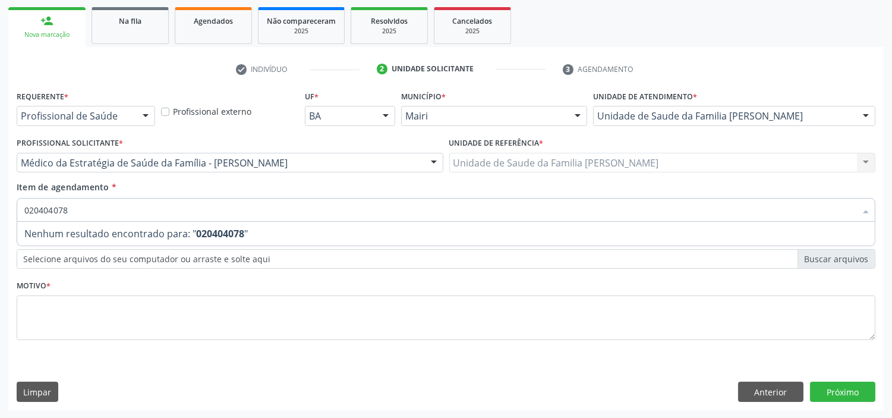
click at [55, 213] on input "020404078" at bounding box center [439, 210] width 831 height 24
type input "0204040078"
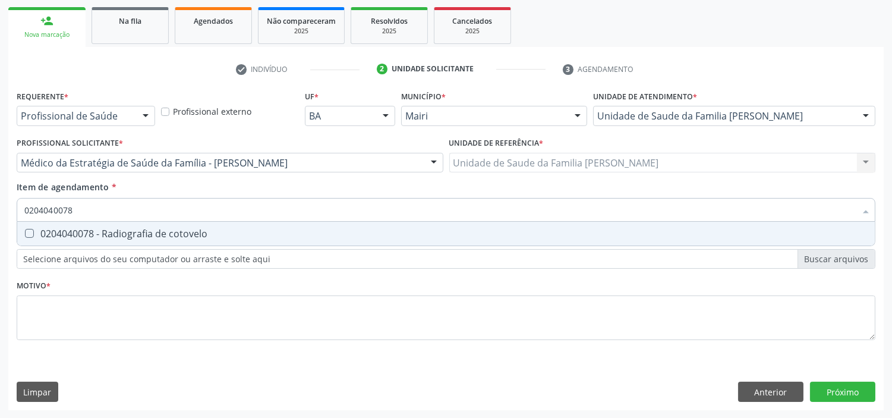
click at [85, 236] on div "0204040078 - Radiografia de cotovelo" at bounding box center [445, 234] width 843 height 10
checkbox cotovelo "true"
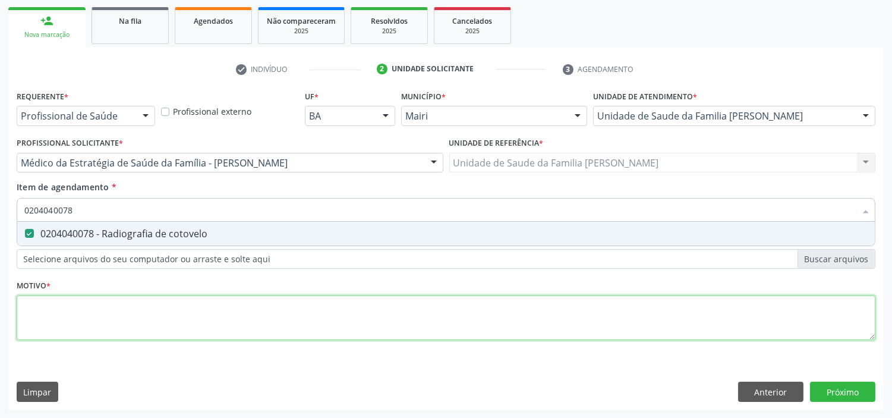
click at [66, 312] on div "Requerente * Profissional de Saúde Profissional de Saúde Paciente Nenhum result…" at bounding box center [446, 221] width 858 height 269
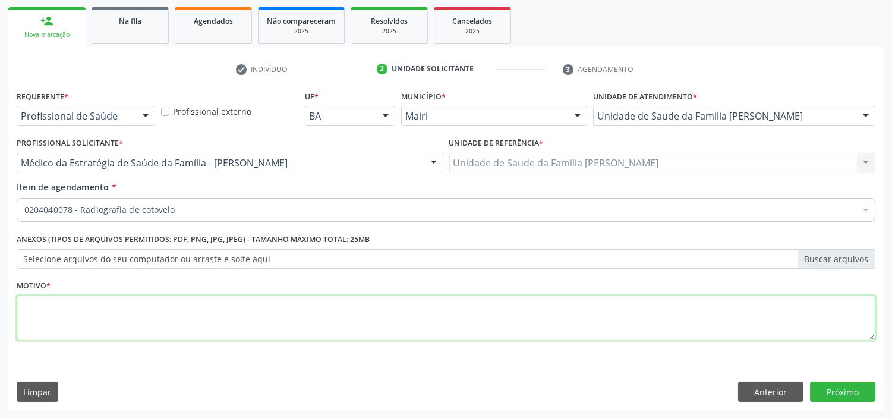
type textarea "a"
type textarea "AVALIAÇÃO."
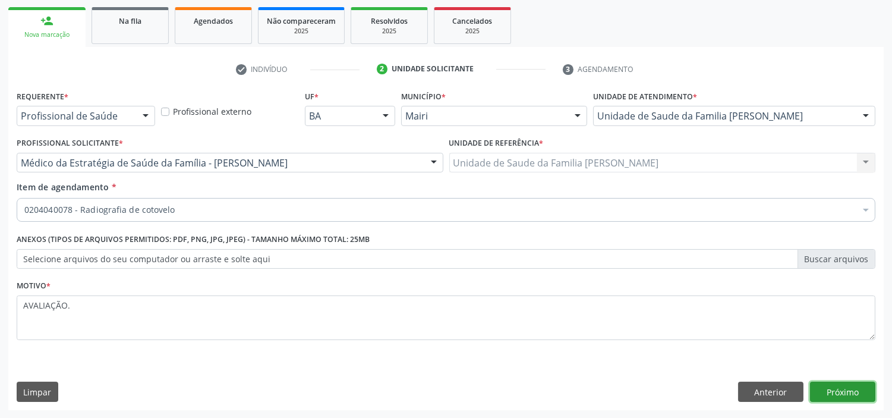
click at [855, 389] on button "Próximo" at bounding box center [842, 391] width 65 height 20
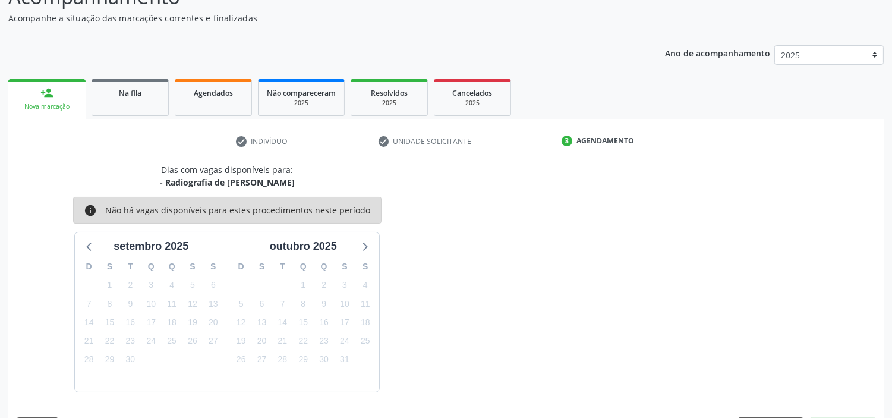
scroll to position [134, 0]
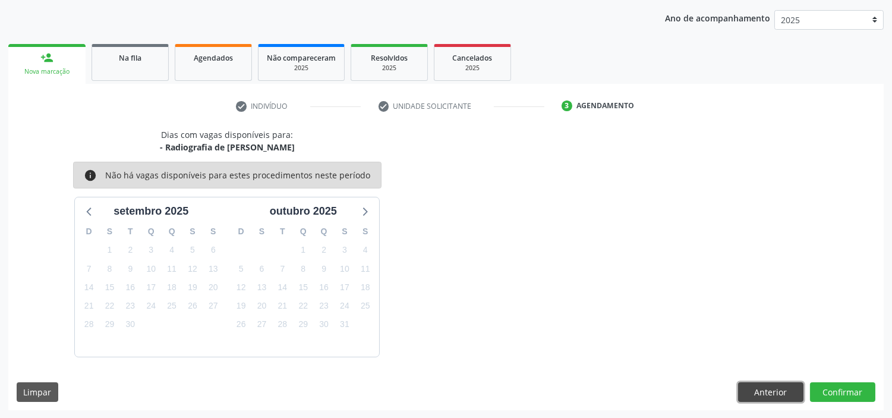
click at [767, 385] on button "Anterior" at bounding box center [770, 392] width 65 height 20
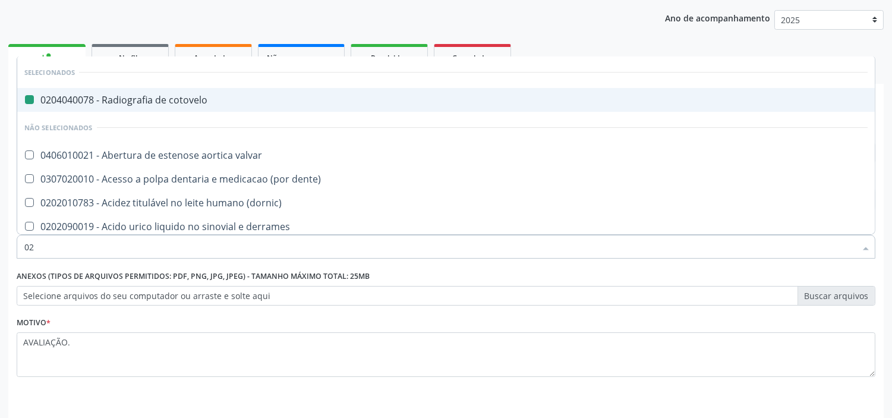
type input "021"
checkbox cotovelo "false"
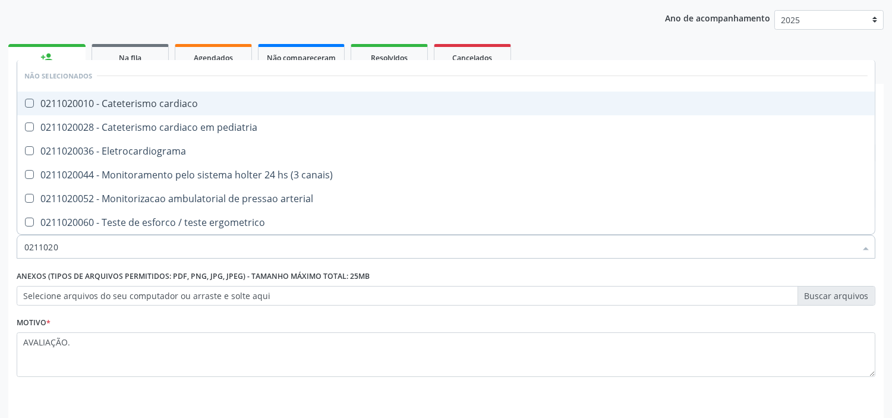
type input "02110200"
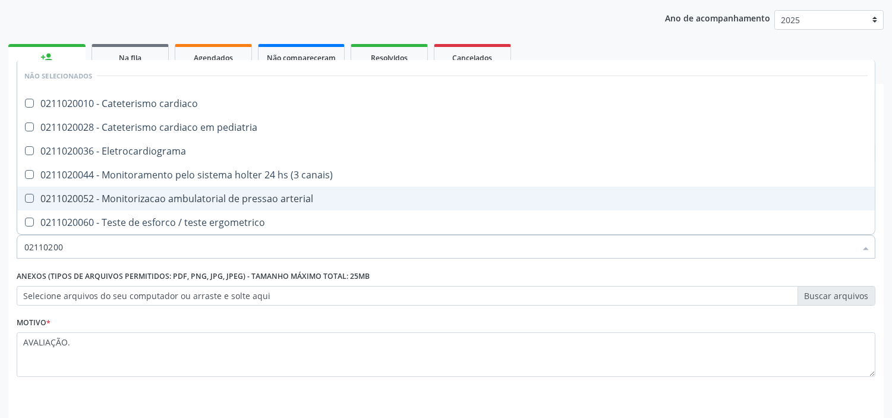
click at [31, 194] on arterial at bounding box center [29, 198] width 9 height 9
click at [25, 194] on arterial "checkbox" at bounding box center [21, 198] width 8 height 8
checkbox arterial "true"
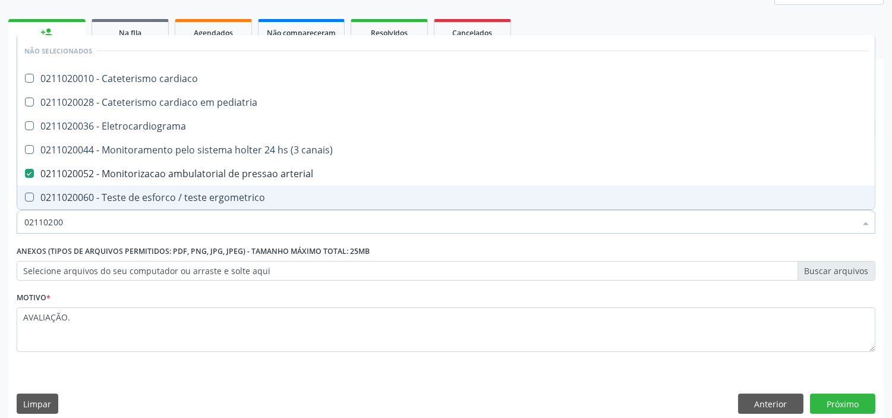
scroll to position [170, 0]
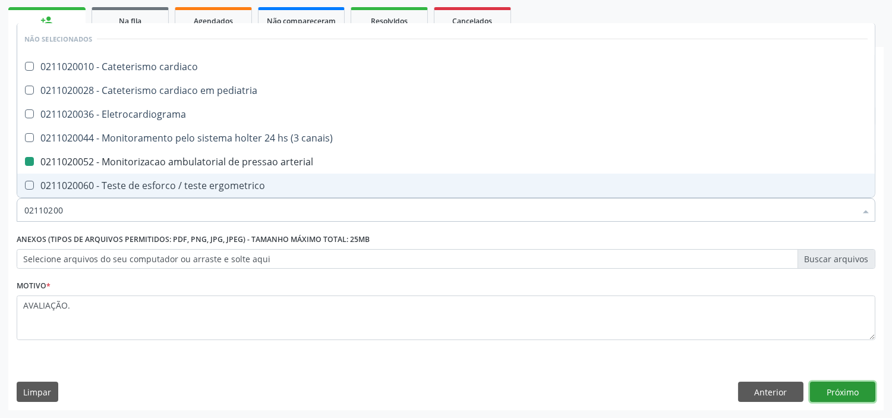
click at [839, 388] on button "Próximo" at bounding box center [842, 391] width 65 height 20
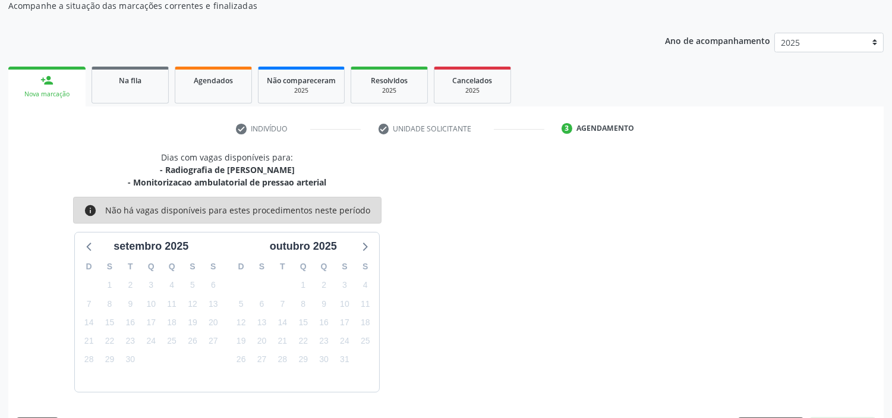
scroll to position [146, 0]
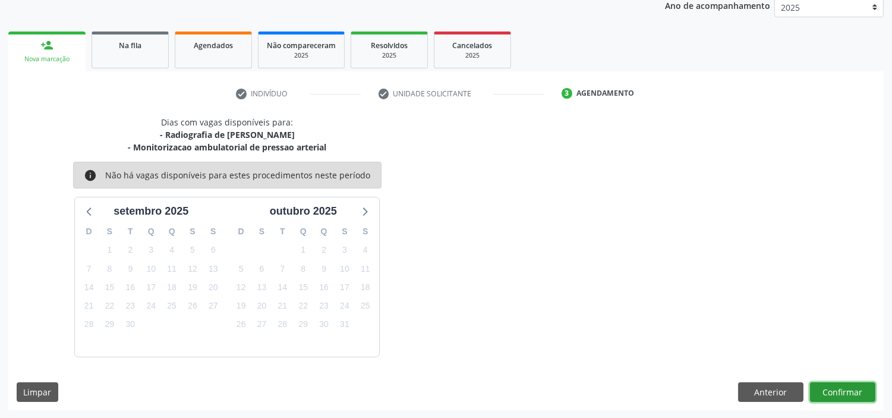
click at [852, 389] on button "Confirmar" at bounding box center [842, 392] width 65 height 20
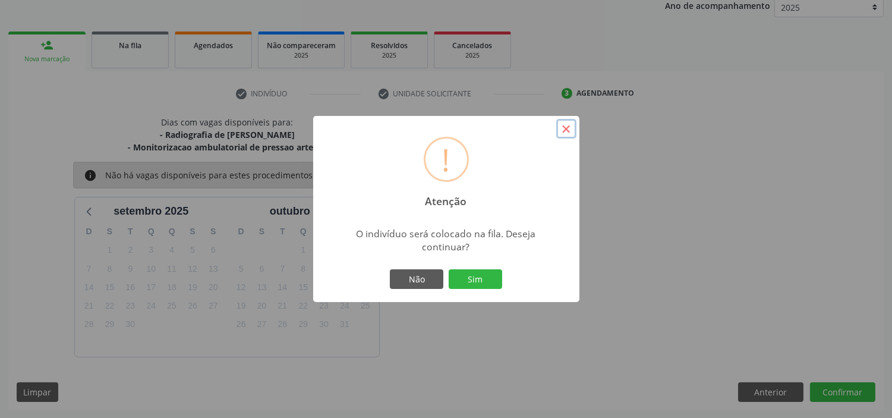
click at [567, 129] on button "×" at bounding box center [566, 129] width 20 height 20
